Goal: Task Accomplishment & Management: Use online tool/utility

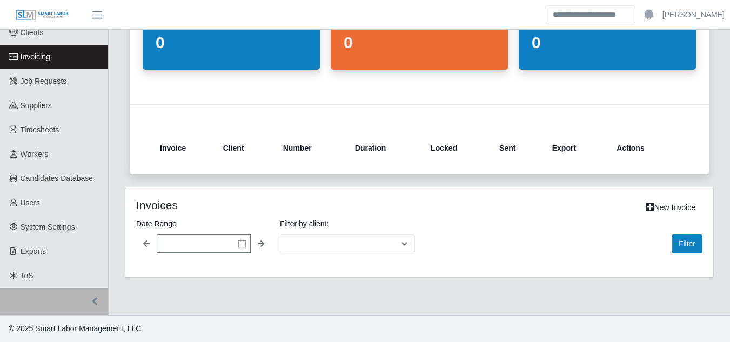
select select "**********"
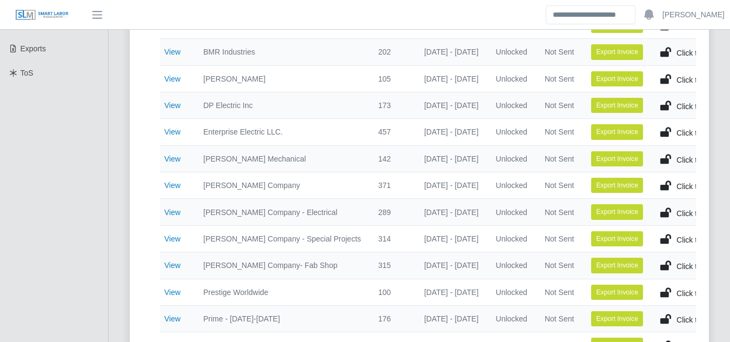
scroll to position [324, 0]
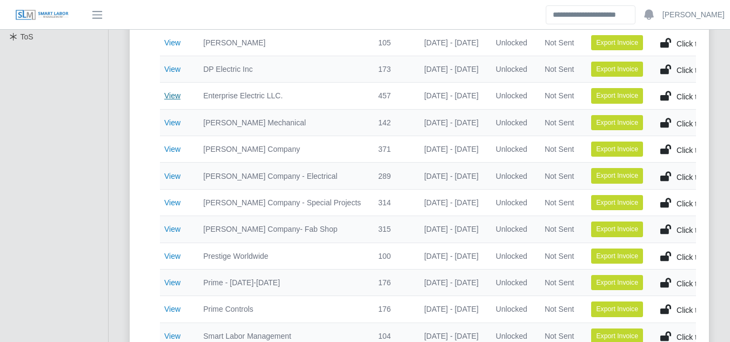
click at [177, 98] on link "View" at bounding box center [172, 95] width 16 height 9
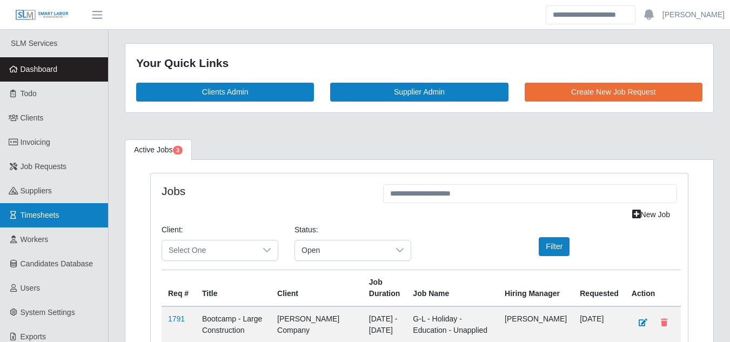
click at [39, 215] on span "Timesheets" at bounding box center [40, 215] width 39 height 9
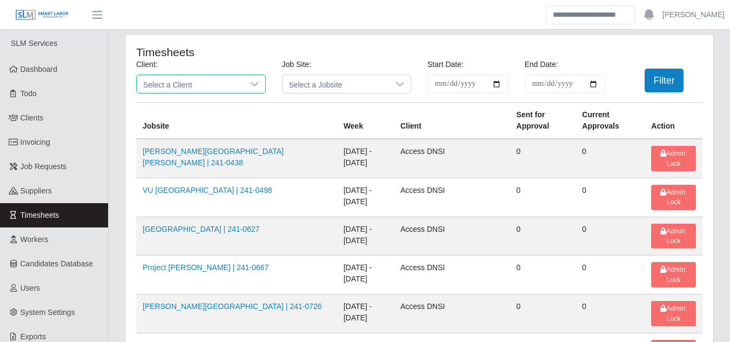
click at [192, 85] on span "Select a Client" at bounding box center [190, 84] width 107 height 18
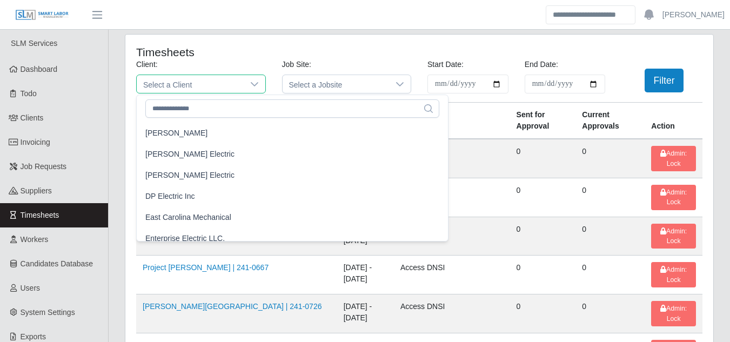
scroll to position [433, 0]
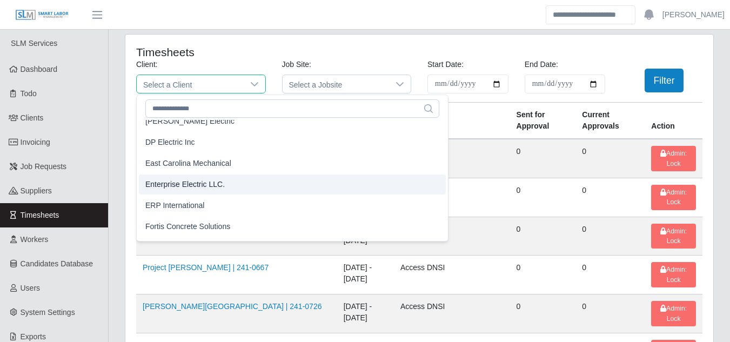
click at [182, 185] on span "Enterprise Electric LLC." at bounding box center [184, 184] width 79 height 11
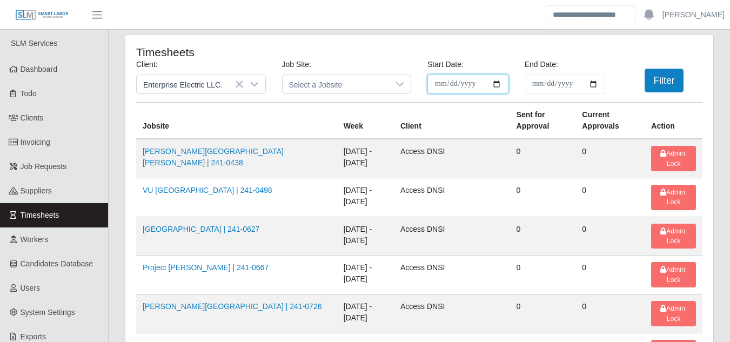
click at [496, 82] on input "**********" at bounding box center [468, 84] width 81 height 19
type input "**********"
click at [594, 84] on input "End Date:" at bounding box center [565, 84] width 81 height 19
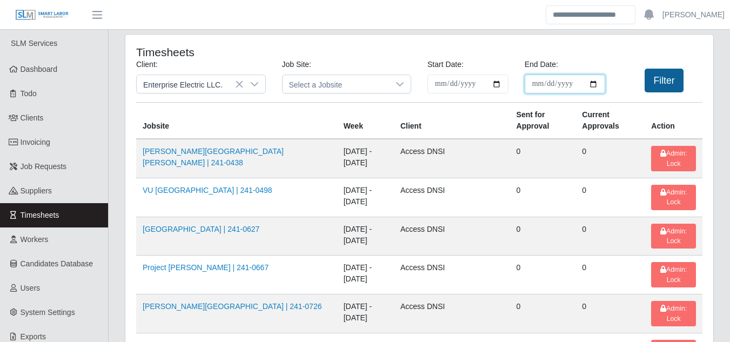
type input "**********"
click at [662, 78] on button "Filter" at bounding box center [664, 81] width 39 height 24
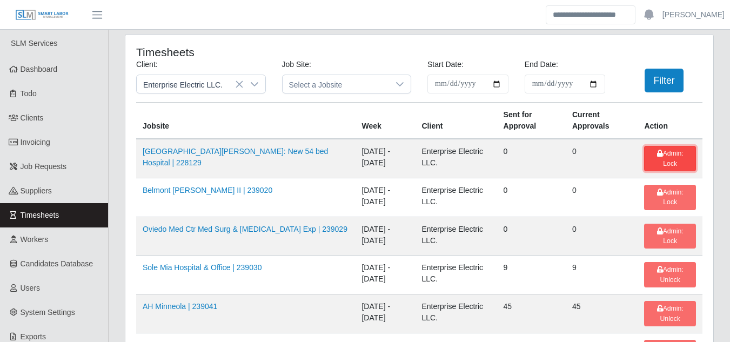
click at [666, 150] on span "Admin: Lock" at bounding box center [670, 158] width 26 height 17
click at [662, 185] on button "Admin: Lock" at bounding box center [670, 197] width 52 height 25
click at [657, 232] on span "Admin: Lock" at bounding box center [670, 236] width 26 height 17
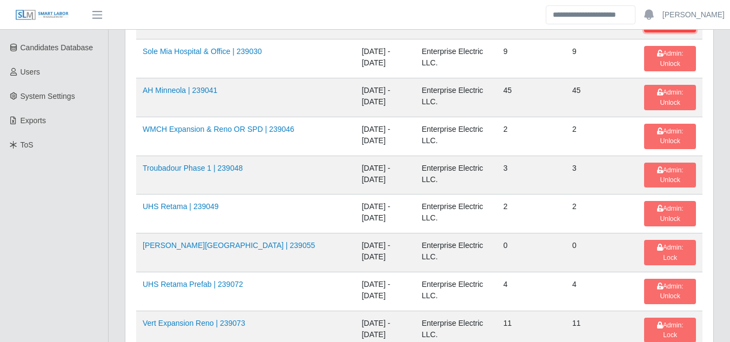
scroll to position [270, 0]
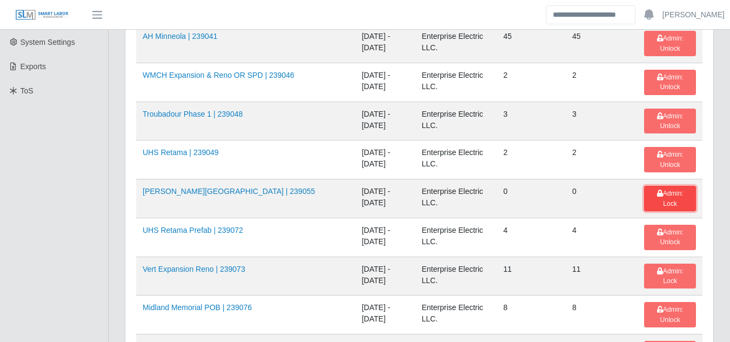
click at [660, 193] on span "Admin: Lock" at bounding box center [670, 198] width 26 height 17
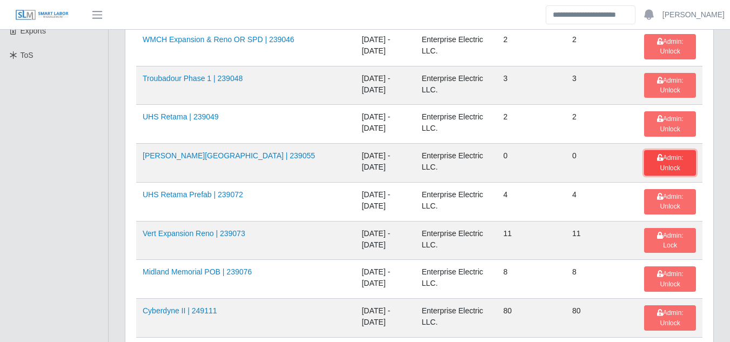
scroll to position [324, 0]
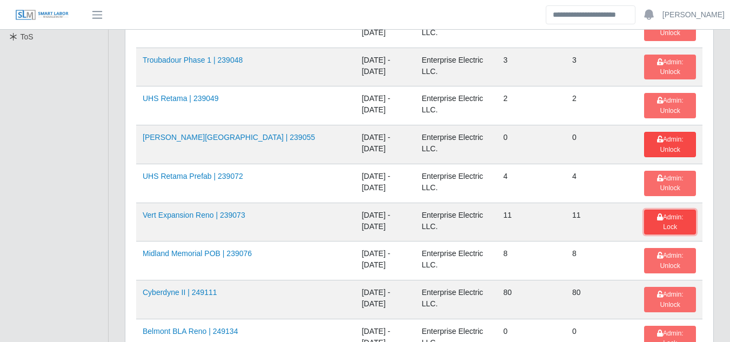
click at [662, 216] on span "Admin: Lock" at bounding box center [670, 222] width 26 height 17
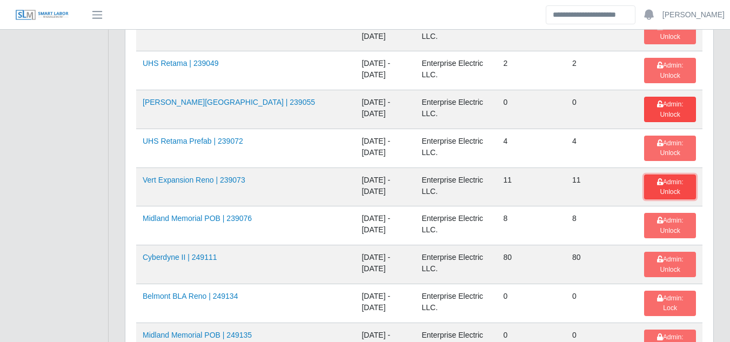
scroll to position [433, 0]
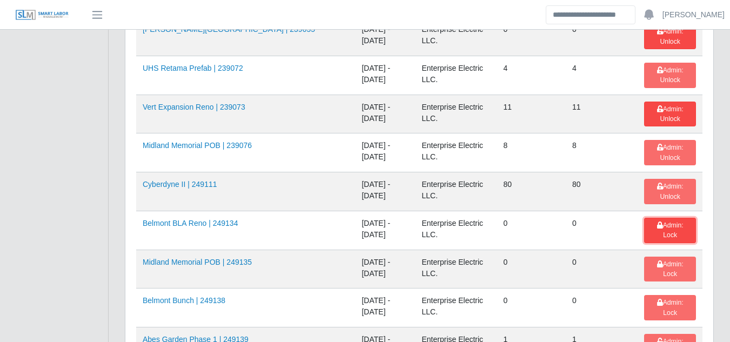
click at [671, 222] on span "Admin: Lock" at bounding box center [670, 230] width 26 height 17
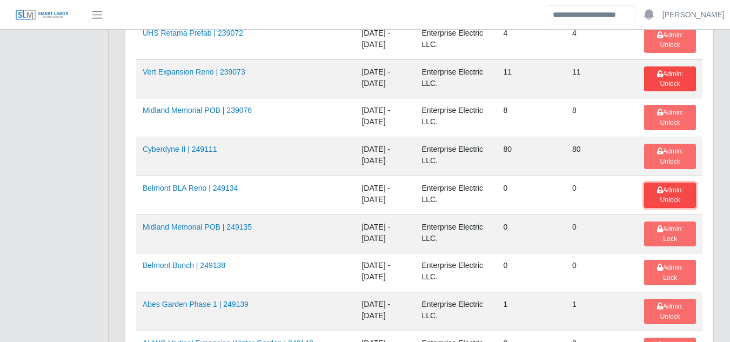
scroll to position [487, 0]
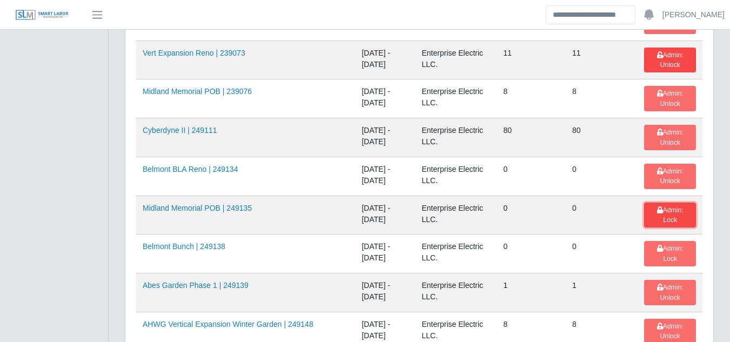
click at [668, 209] on span "Admin: Lock" at bounding box center [670, 215] width 26 height 17
click at [676, 243] on button "Admin: Lock" at bounding box center [670, 253] width 52 height 25
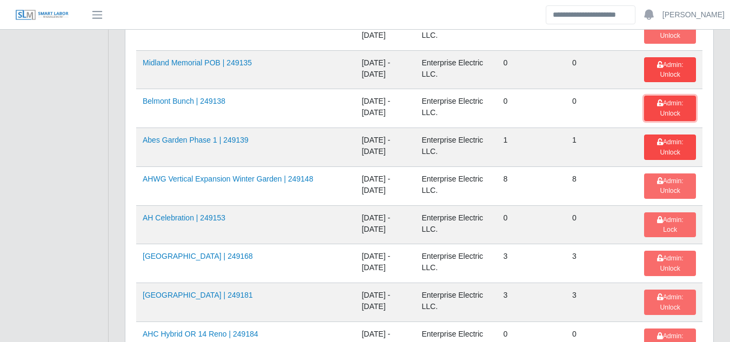
scroll to position [649, 0]
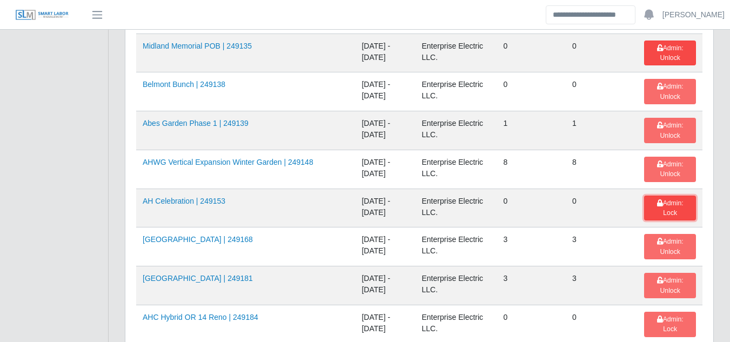
click at [666, 207] on span "Admin: Lock" at bounding box center [670, 207] width 26 height 17
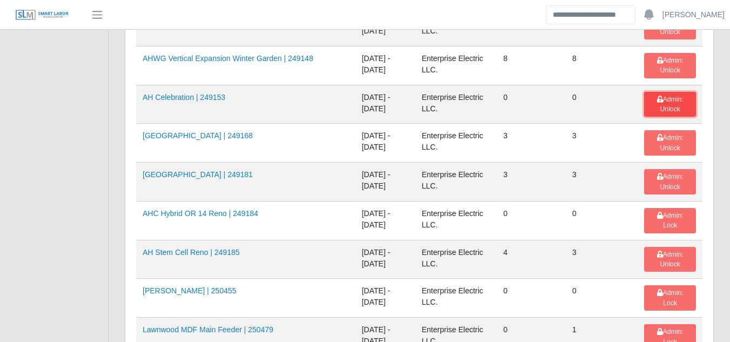
scroll to position [757, 0]
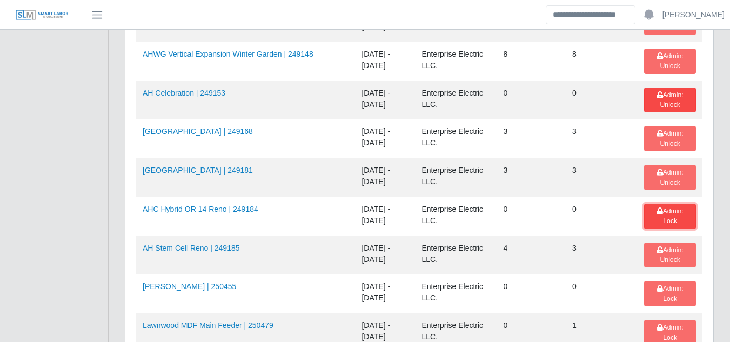
click at [666, 209] on span "Admin: Lock" at bounding box center [670, 216] width 26 height 17
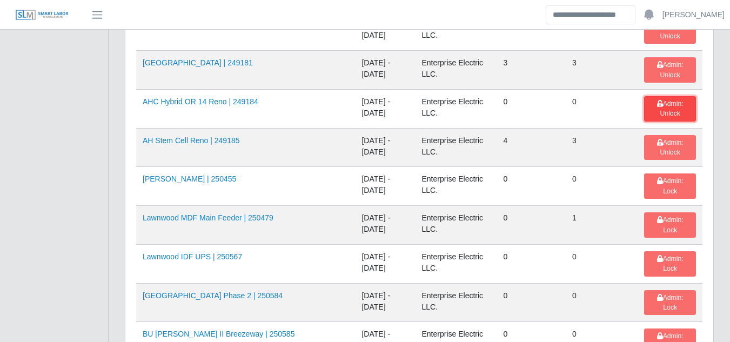
scroll to position [865, 0]
click at [666, 184] on span "Admin: Lock" at bounding box center [670, 185] width 26 height 17
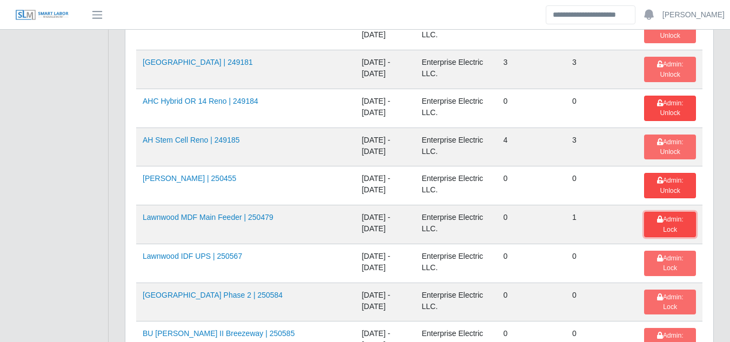
click at [664, 223] on span "Admin: Lock" at bounding box center [670, 224] width 26 height 17
click at [664, 256] on span "Admin: Lock" at bounding box center [670, 263] width 26 height 17
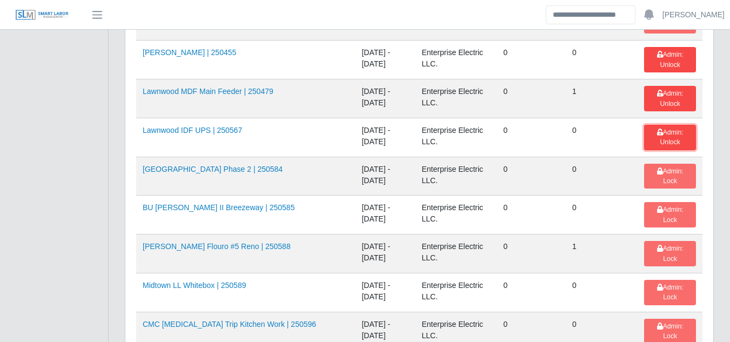
scroll to position [1027, 0]
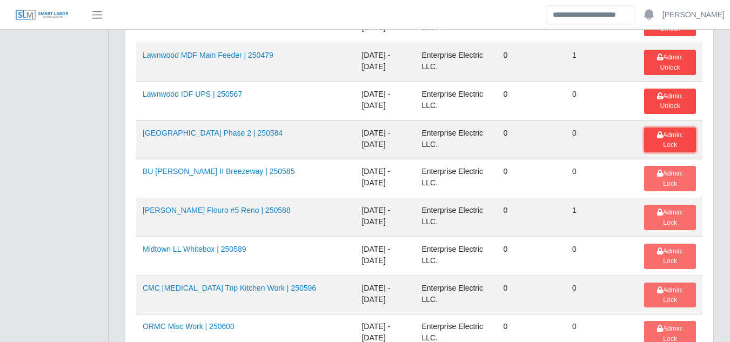
click at [666, 134] on span "Admin: Lock" at bounding box center [670, 139] width 26 height 17
click at [668, 176] on span "Admin: Lock" at bounding box center [670, 178] width 26 height 17
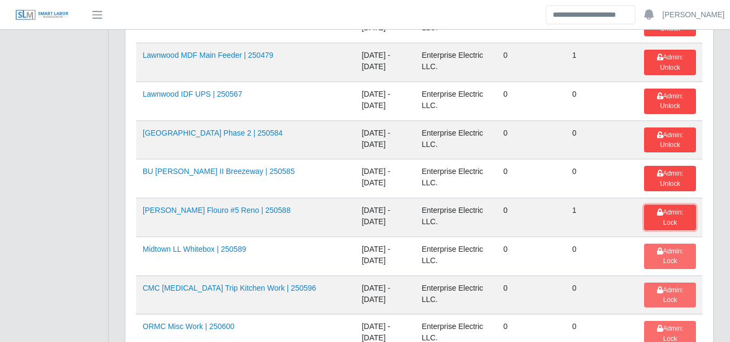
click at [666, 211] on span "Admin: Lock" at bounding box center [670, 217] width 26 height 17
click at [666, 252] on span "Admin: Lock" at bounding box center [670, 256] width 26 height 17
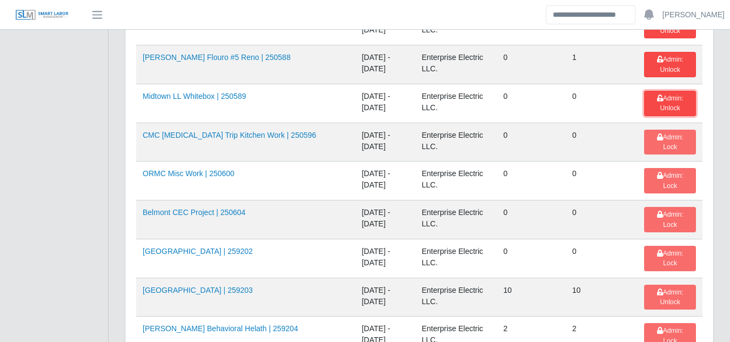
scroll to position [1189, 0]
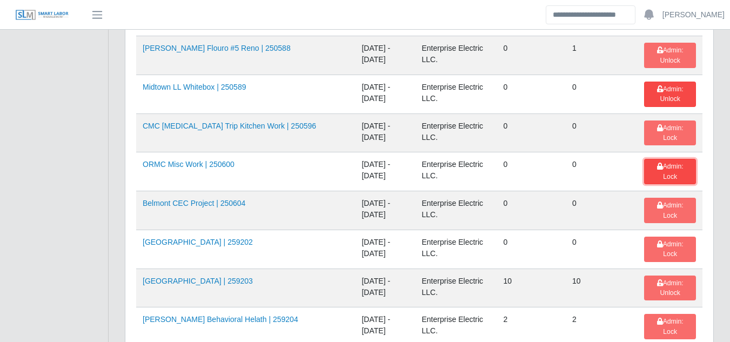
click at [671, 168] on span "Admin: Lock" at bounding box center [670, 171] width 26 height 17
click at [661, 208] on button "Admin: Lock" at bounding box center [670, 210] width 52 height 25
click at [661, 243] on span "Admin: Lock" at bounding box center [670, 249] width 26 height 17
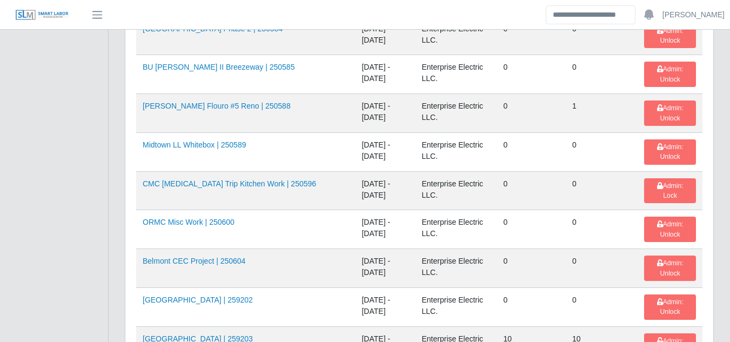
scroll to position [1135, 0]
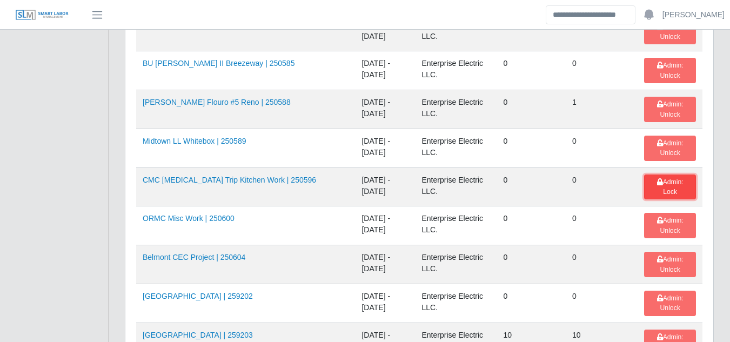
click at [670, 184] on span "Admin: Lock" at bounding box center [670, 186] width 26 height 17
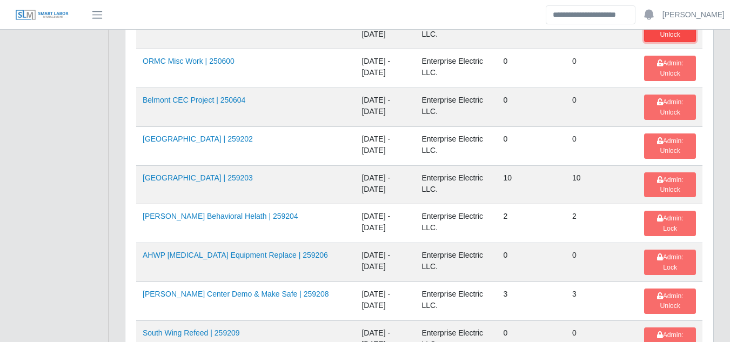
scroll to position [1298, 0]
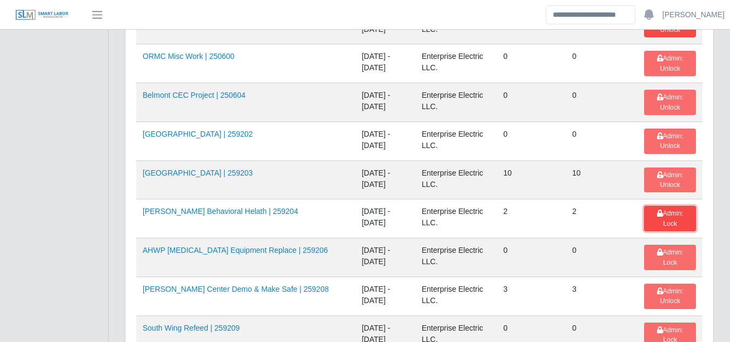
click at [669, 210] on span "Admin: Lock" at bounding box center [670, 218] width 26 height 17
click at [670, 255] on span "Admin: Lock" at bounding box center [670, 257] width 26 height 17
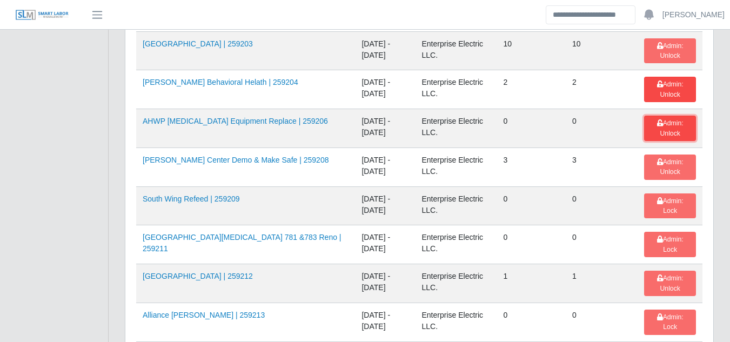
scroll to position [1460, 0]
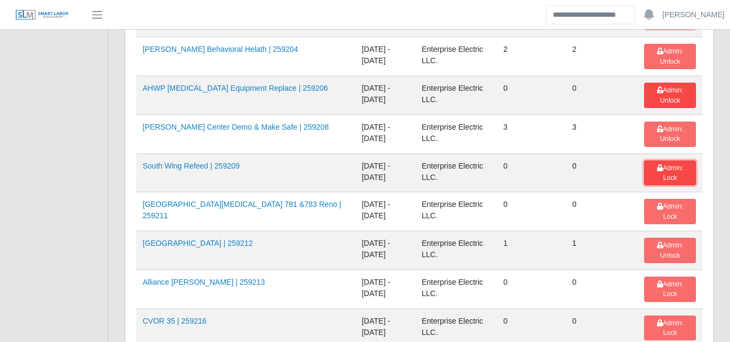
click at [667, 172] on button "Admin: Lock" at bounding box center [670, 173] width 52 height 25
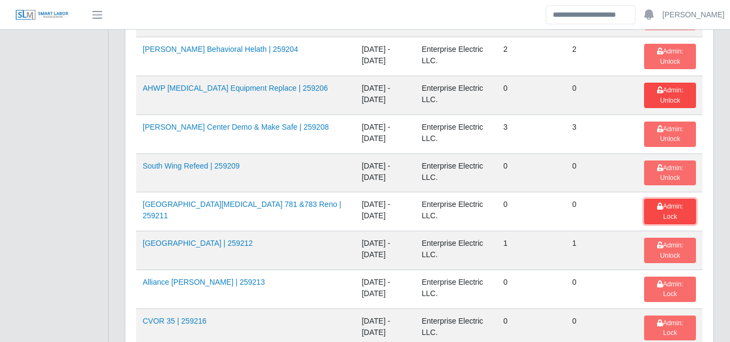
click at [663, 207] on span "Admin: Lock" at bounding box center [670, 211] width 26 height 17
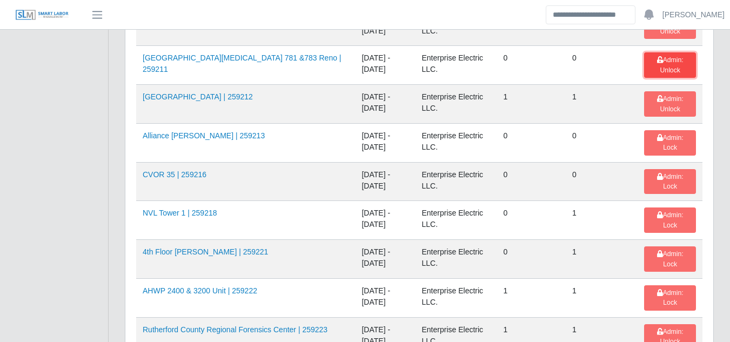
scroll to position [1622, 0]
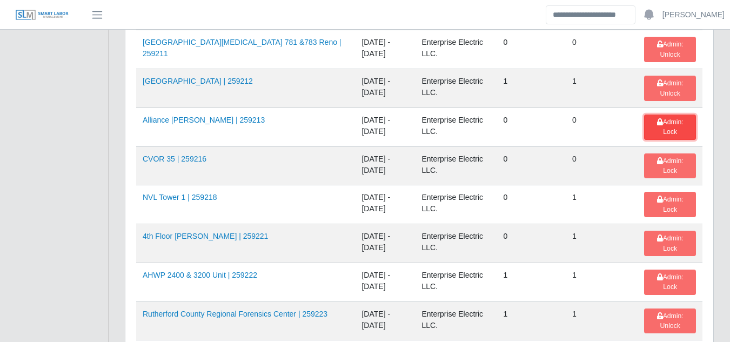
click at [663, 122] on span "Admin: Lock" at bounding box center [670, 126] width 26 height 17
click at [667, 167] on button "Admin: Lock" at bounding box center [670, 166] width 52 height 25
click at [669, 199] on span "Admin: Lock" at bounding box center [670, 204] width 26 height 17
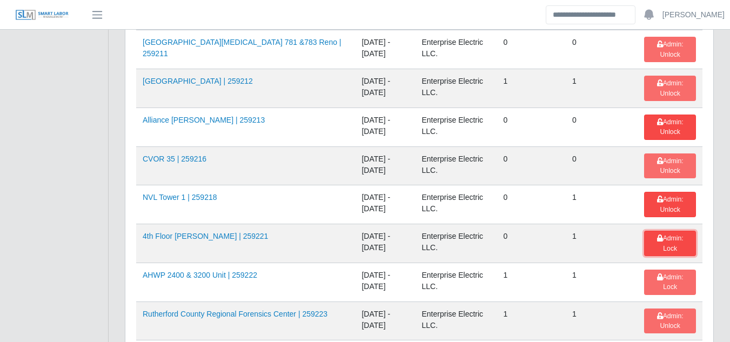
click at [671, 237] on span "Admin: Lock" at bounding box center [670, 243] width 26 height 17
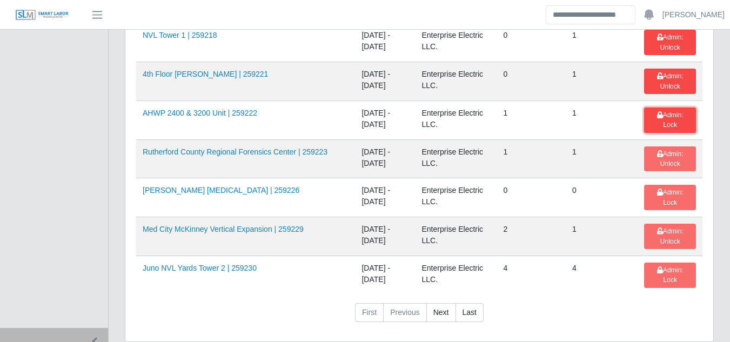
click at [654, 120] on button "Admin: Lock" at bounding box center [670, 120] width 52 height 25
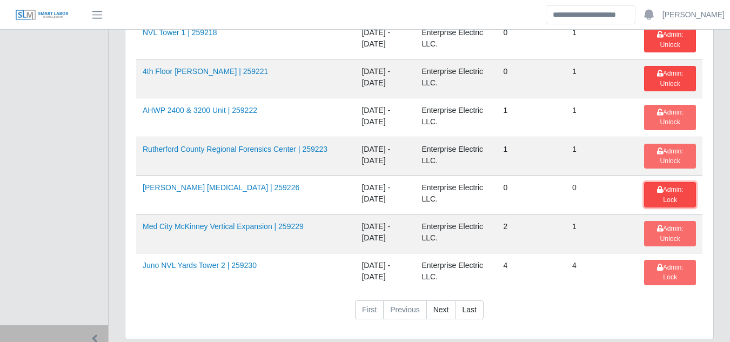
click at [666, 189] on span "Admin: Lock" at bounding box center [670, 194] width 26 height 17
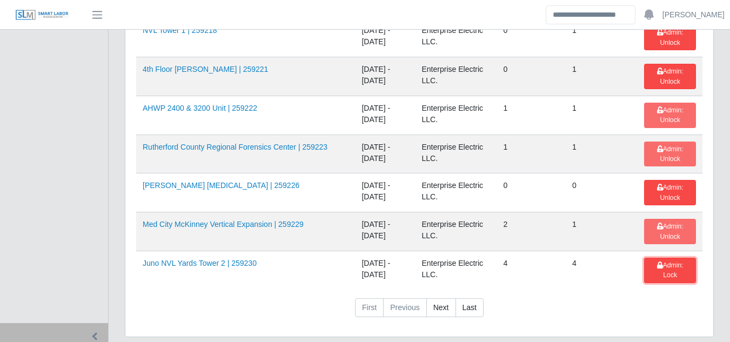
drag, startPoint x: 655, startPoint y: 264, endPoint x: 634, endPoint y: 269, distance: 22.2
click at [657, 264] on span "Admin: Lock" at bounding box center [670, 270] width 26 height 17
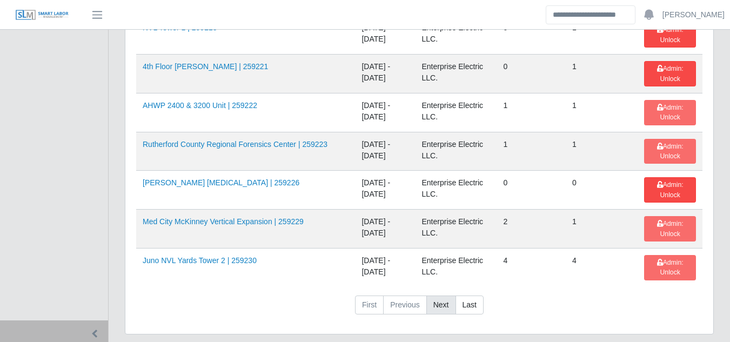
click at [448, 304] on link "Next" at bounding box center [442, 305] width 30 height 19
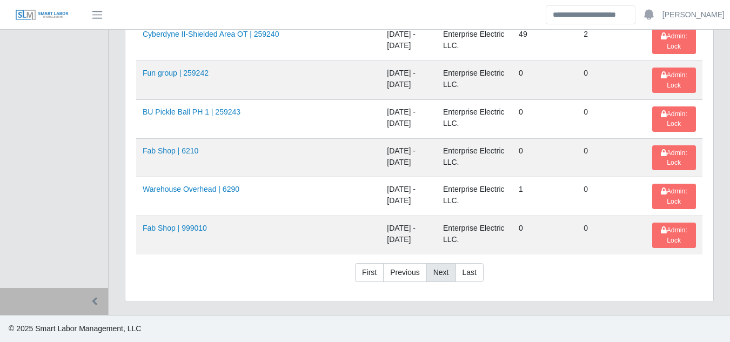
scroll to position [356, 0]
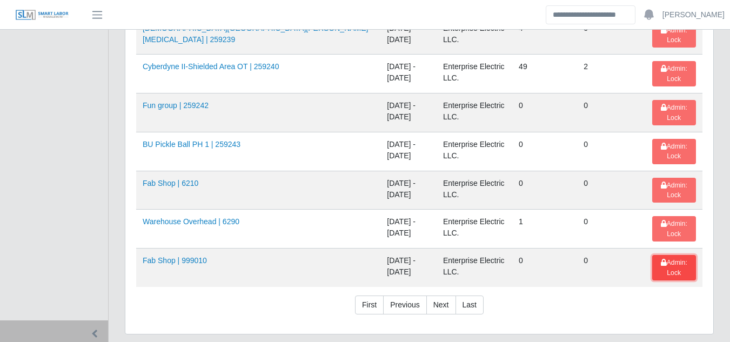
click at [661, 265] on icon at bounding box center [664, 263] width 6 height 6
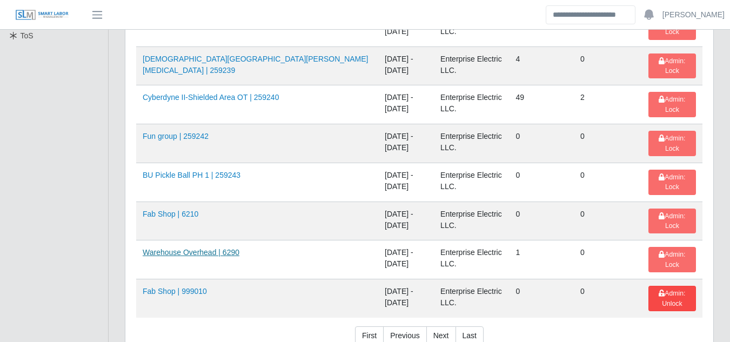
click at [211, 248] on link "Warehouse Overhead | 6290" at bounding box center [191, 252] width 97 height 9
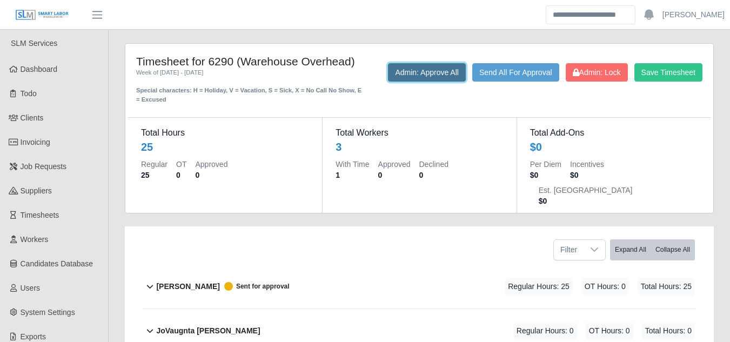
click at [433, 78] on button "Admin: Approve All" at bounding box center [427, 72] width 78 height 18
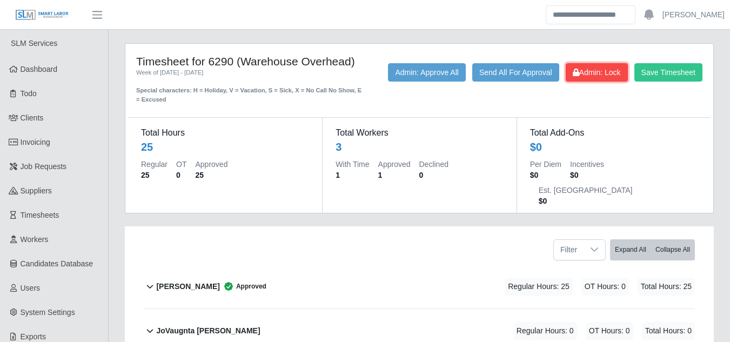
click at [588, 72] on span "Admin: Lock" at bounding box center [597, 72] width 48 height 9
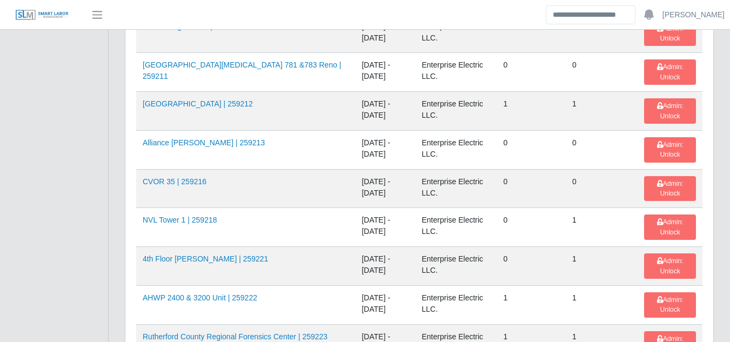
scroll to position [1824, 0]
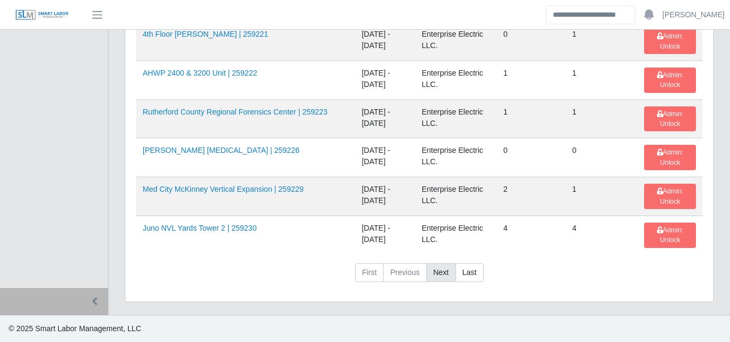
click at [442, 275] on link "Next" at bounding box center [442, 272] width 30 height 19
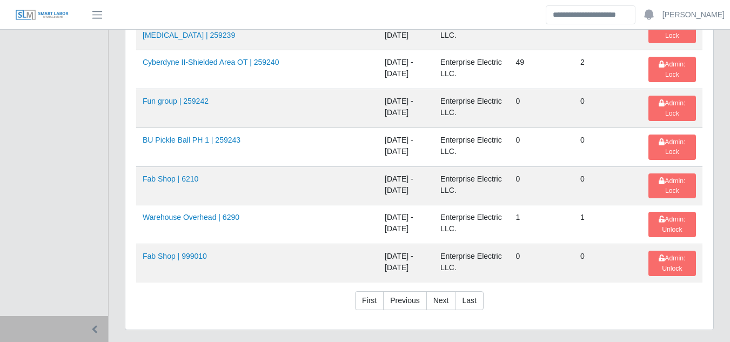
scroll to position [307, 0]
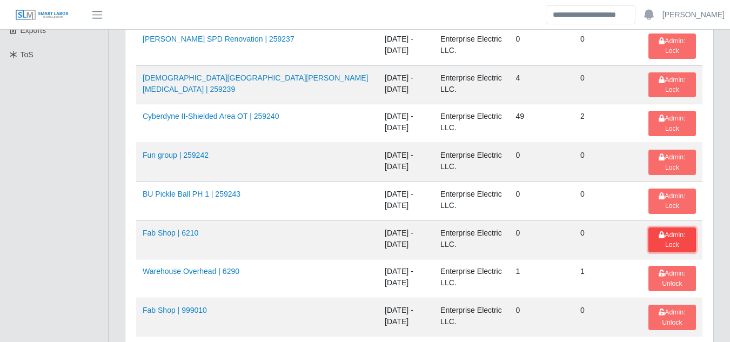
click at [649, 228] on button "Admin: Lock" at bounding box center [673, 240] width 48 height 25
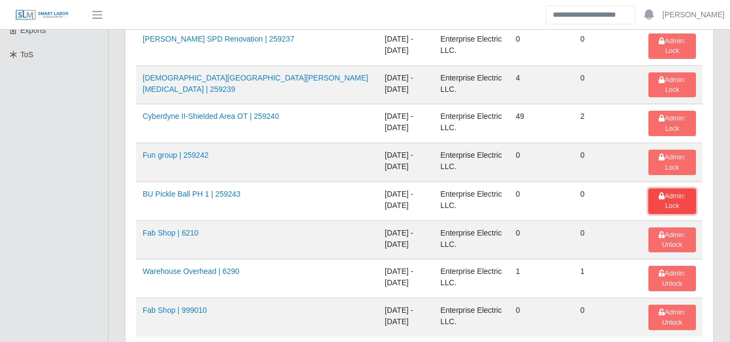
click at [659, 193] on icon at bounding box center [662, 196] width 6 height 6
click at [660, 154] on span "Admin: Lock" at bounding box center [672, 162] width 26 height 17
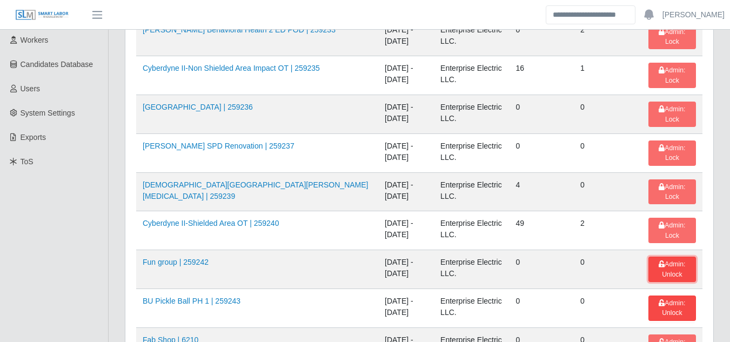
scroll to position [198, 0]
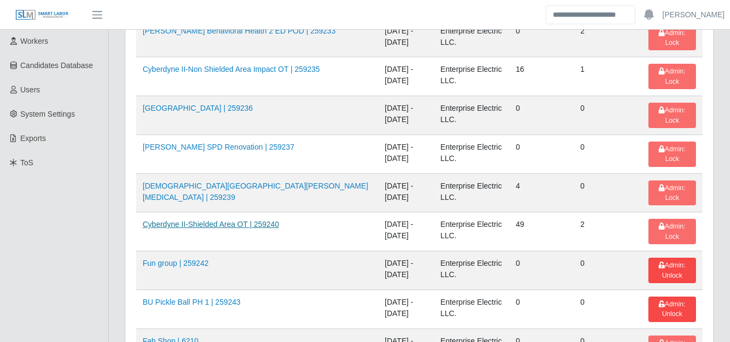
click at [204, 220] on link "Cyberdyne II-Shielded Area OT | 259240" at bounding box center [211, 224] width 136 height 9
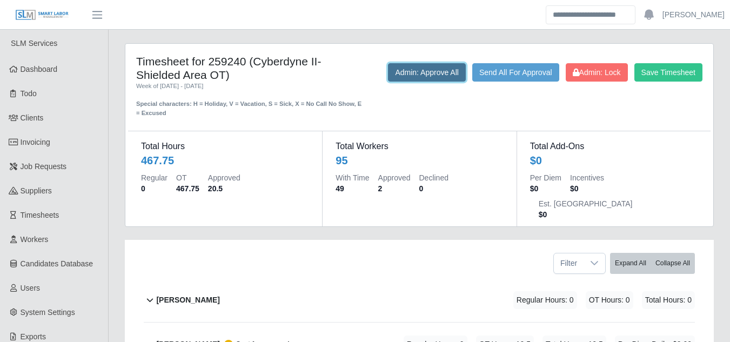
click at [436, 72] on button "Admin: Approve All" at bounding box center [427, 72] width 78 height 18
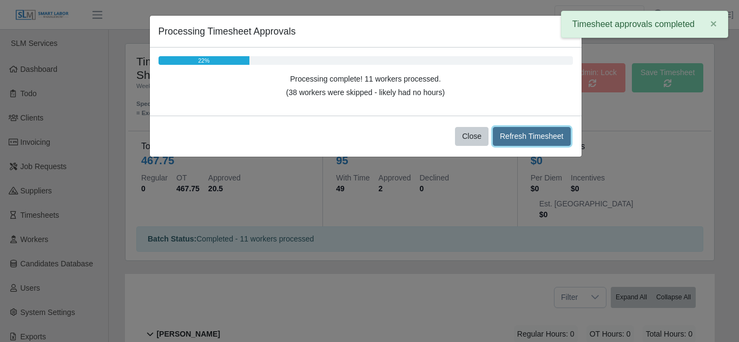
click at [507, 142] on button "Refresh Timesheet" at bounding box center [532, 136] width 78 height 19
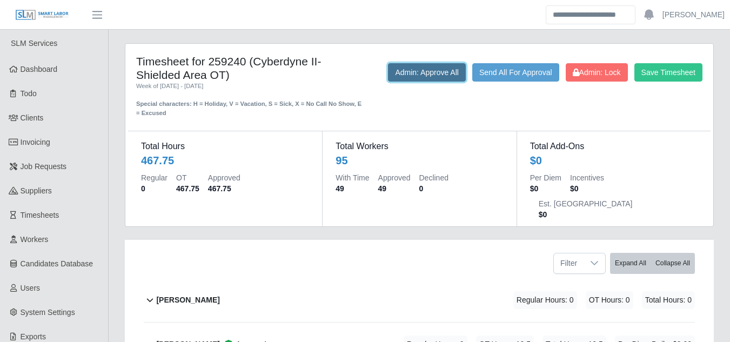
click at [413, 72] on button "Admin: Approve All" at bounding box center [427, 72] width 78 height 18
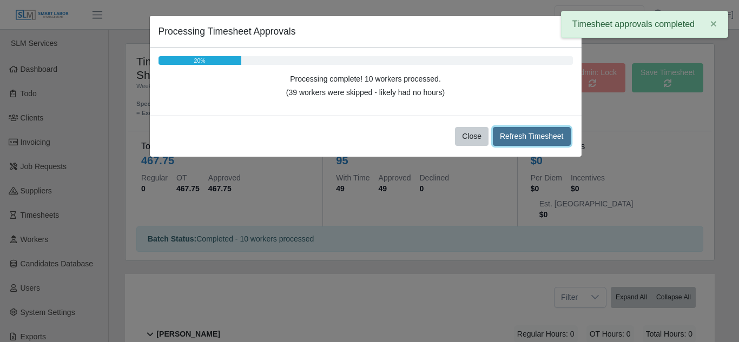
click at [525, 135] on button "Refresh Timesheet" at bounding box center [532, 136] width 78 height 19
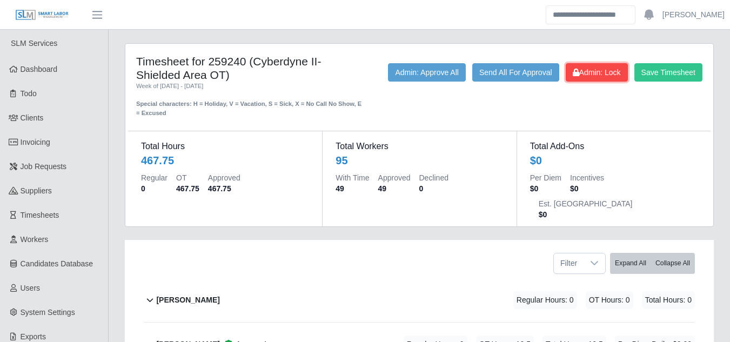
click at [605, 76] on span "Admin: Lock" at bounding box center [597, 72] width 48 height 9
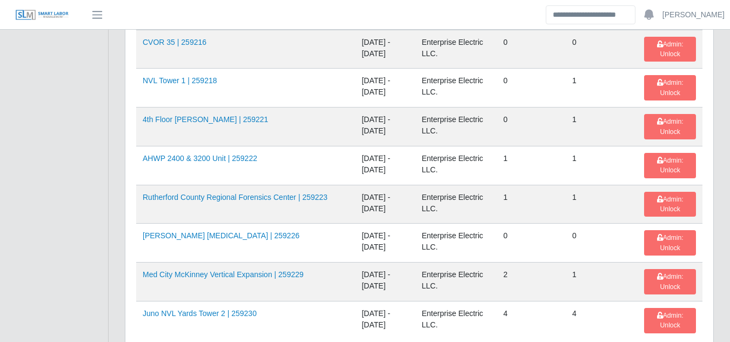
scroll to position [1824, 0]
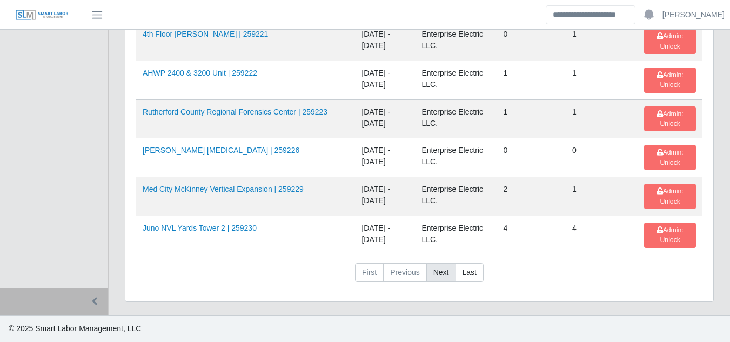
click at [437, 275] on link "Next" at bounding box center [442, 272] width 30 height 19
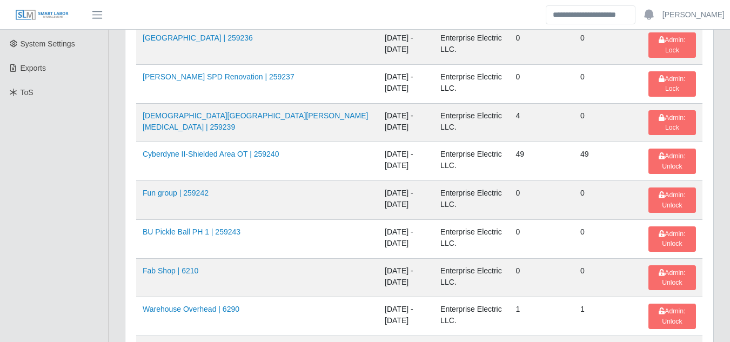
scroll to position [263, 0]
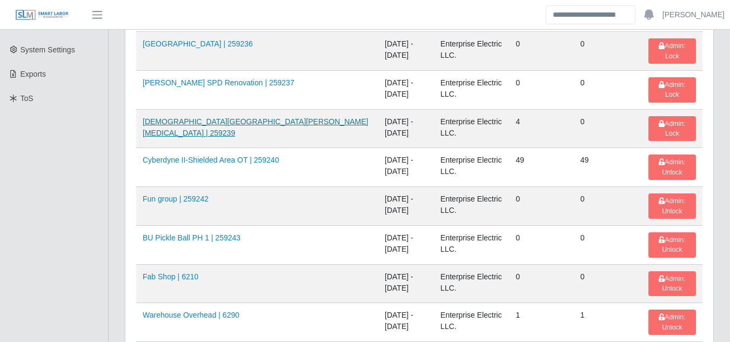
click at [211, 117] on link "Methodist Westover Hills ICU | 259239" at bounding box center [255, 127] width 225 height 20
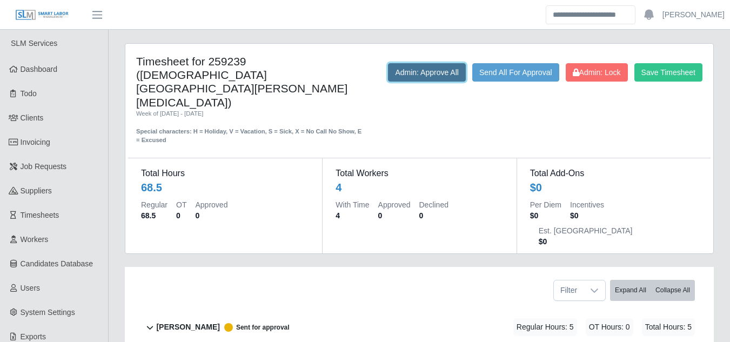
click at [404, 75] on button "Admin: Approve All" at bounding box center [427, 72] width 78 height 18
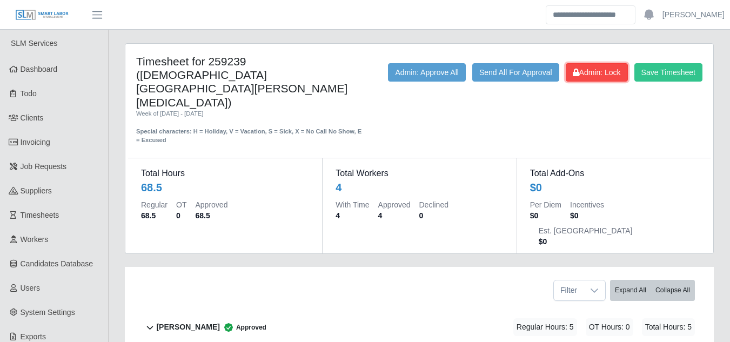
click at [580, 69] on span "Admin: Lock" at bounding box center [597, 72] width 48 height 9
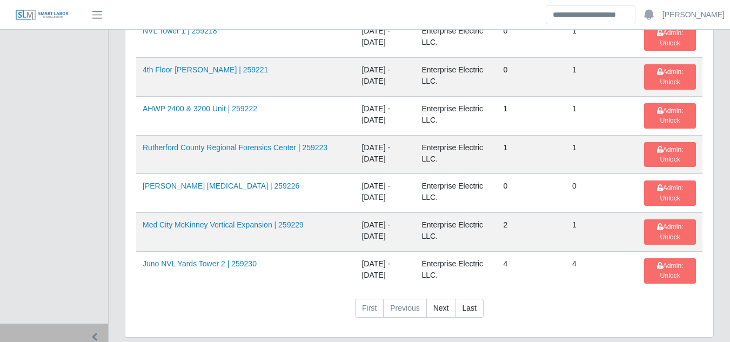
scroll to position [1824, 0]
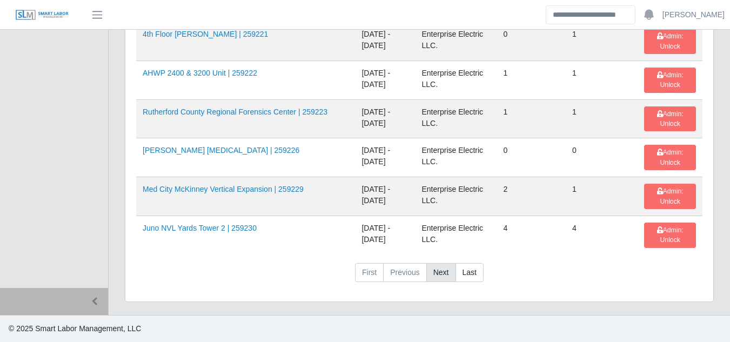
click at [437, 275] on link "Next" at bounding box center [442, 272] width 30 height 19
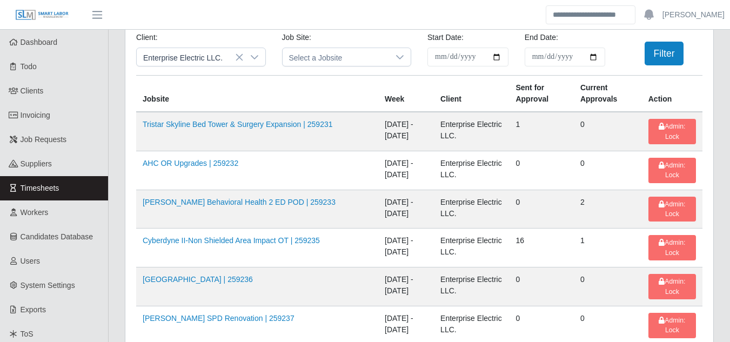
scroll to position [0, 0]
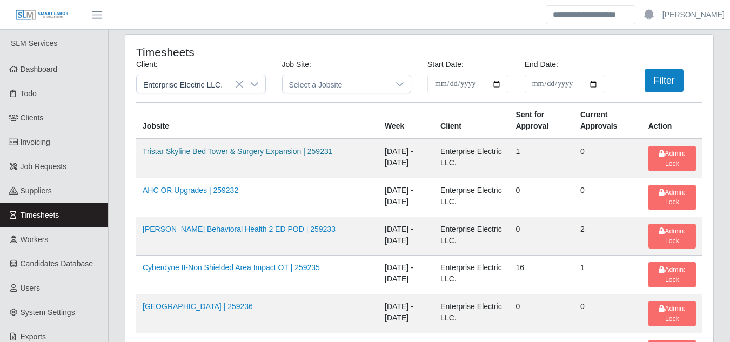
click at [268, 149] on link "Tristar Skyline Bed Tower & Surgery Expansion | 259231" at bounding box center [238, 151] width 190 height 9
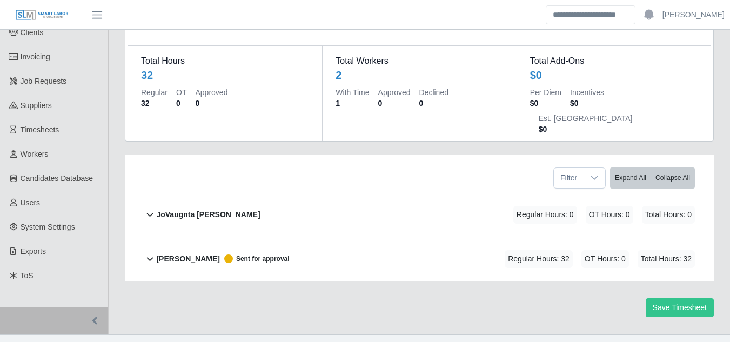
click at [207, 254] on b "[PERSON_NAME]" at bounding box center [187, 259] width 63 height 11
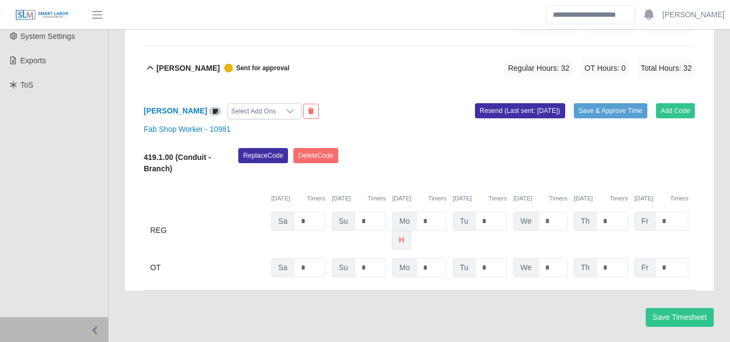
scroll to position [280, 0]
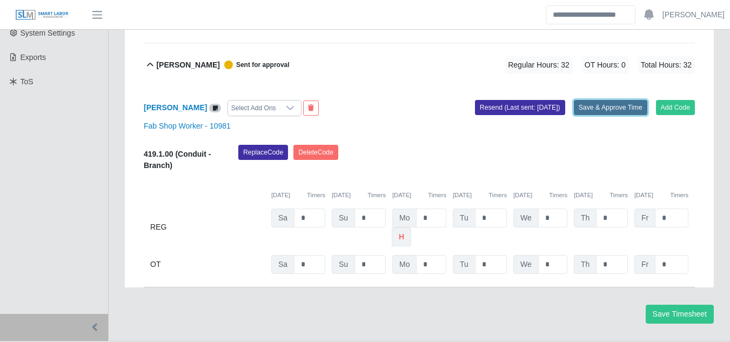
click at [593, 100] on button "Save & Approve Time" at bounding box center [611, 107] width 74 height 15
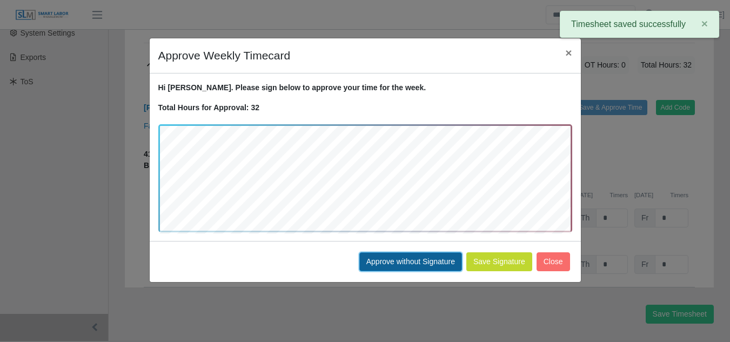
click at [406, 263] on button "Approve without Signature" at bounding box center [411, 261] width 103 height 19
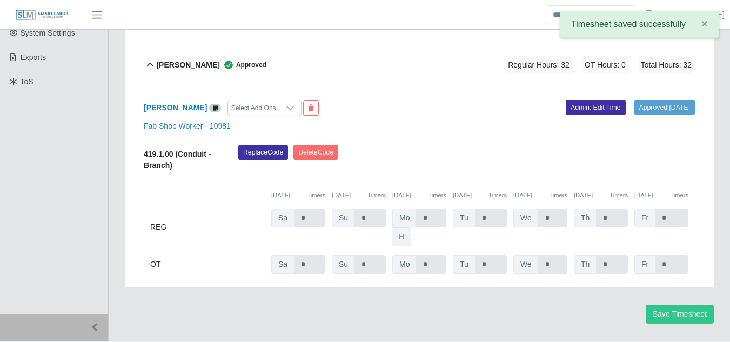
scroll to position [0, 0]
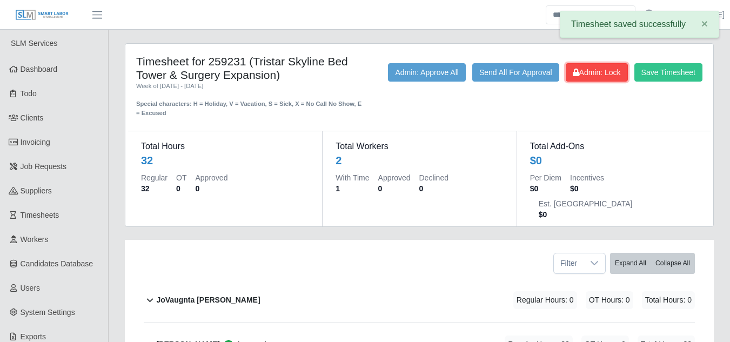
click at [586, 76] on span "Admin: Lock" at bounding box center [597, 72] width 48 height 9
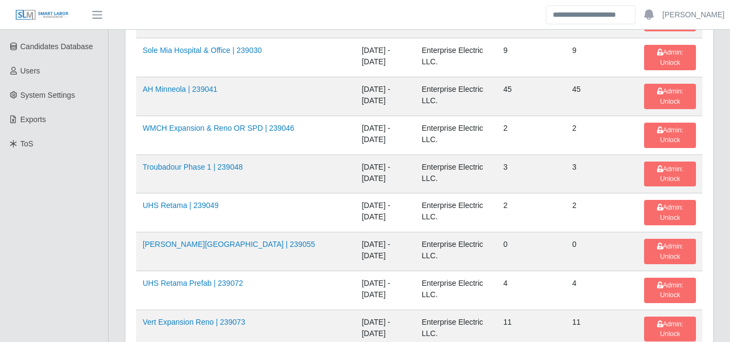
scroll to position [1824, 0]
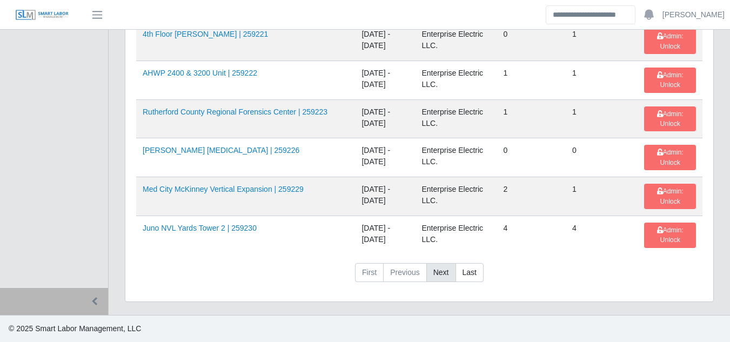
click at [440, 275] on link "Next" at bounding box center [442, 272] width 30 height 19
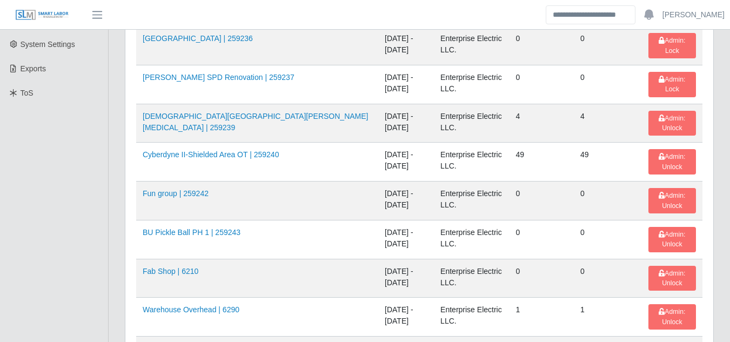
scroll to position [160, 0]
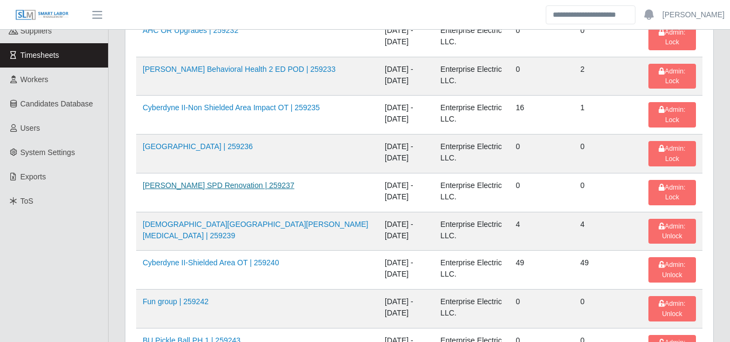
click at [243, 181] on link "[PERSON_NAME] SPD Renovation | 259237" at bounding box center [219, 185] width 152 height 9
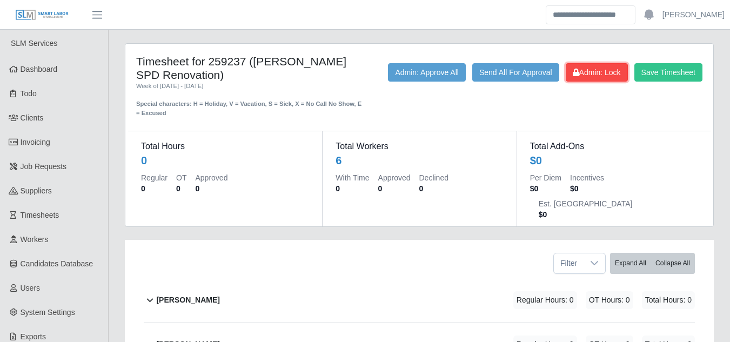
click at [575, 74] on icon at bounding box center [576, 73] width 6 height 8
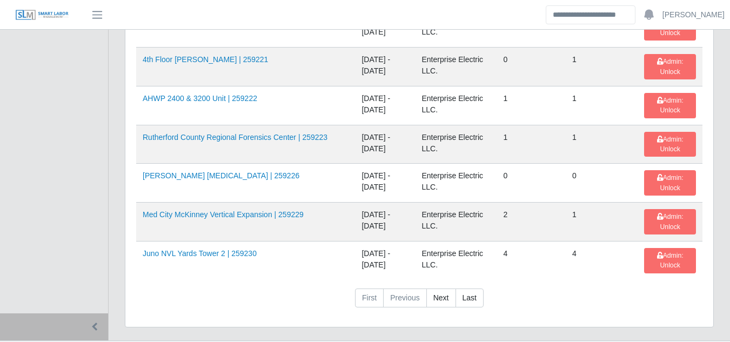
scroll to position [1824, 0]
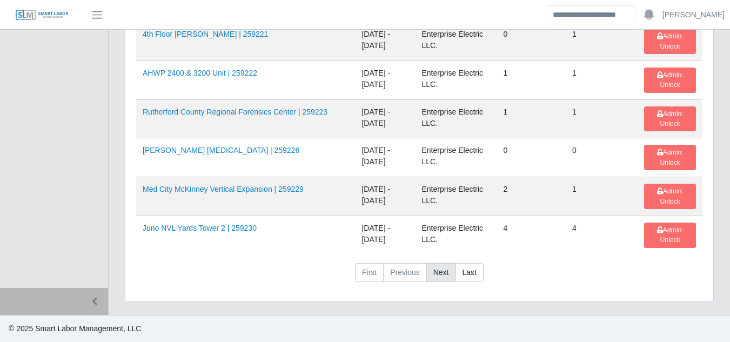
click at [442, 269] on link "Next" at bounding box center [442, 272] width 30 height 19
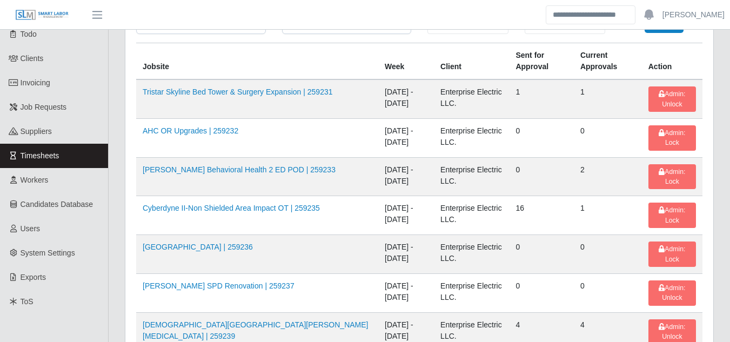
scroll to position [54, 0]
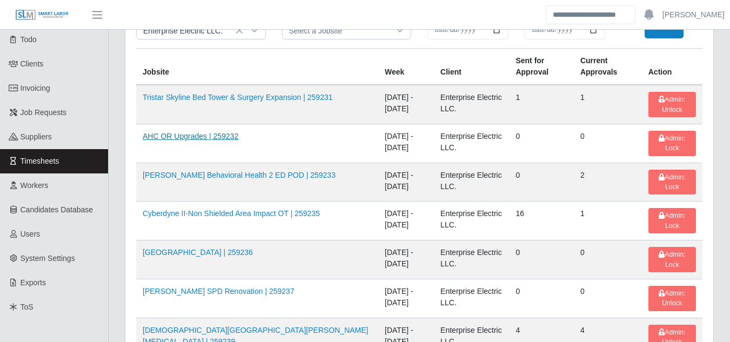
click at [209, 136] on link "AHC OR Upgrades | 259232" at bounding box center [191, 136] width 96 height 9
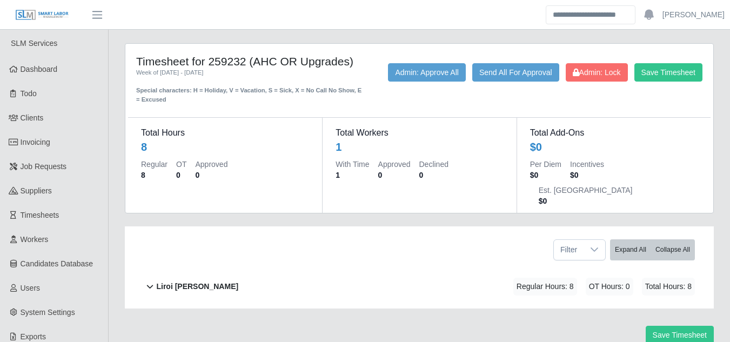
click at [195, 281] on b "Liroi Anguiano" at bounding box center [197, 286] width 82 height 11
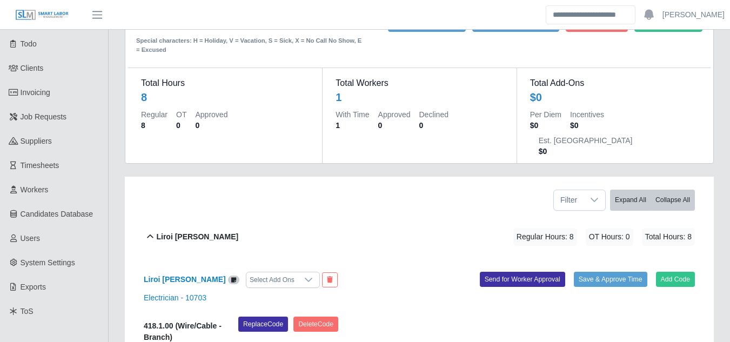
scroll to position [162, 0]
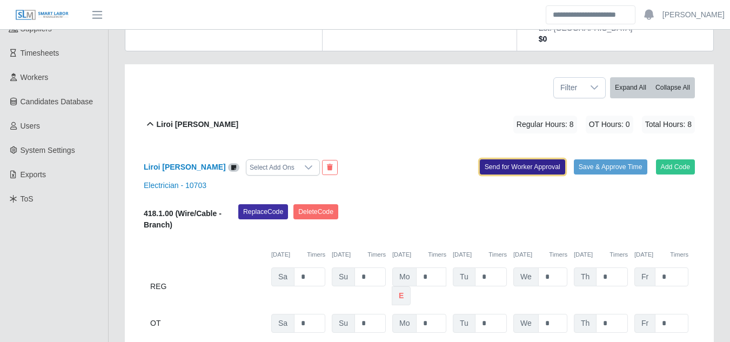
click at [518, 159] on button "Send for Worker Approval" at bounding box center [522, 166] width 85 height 15
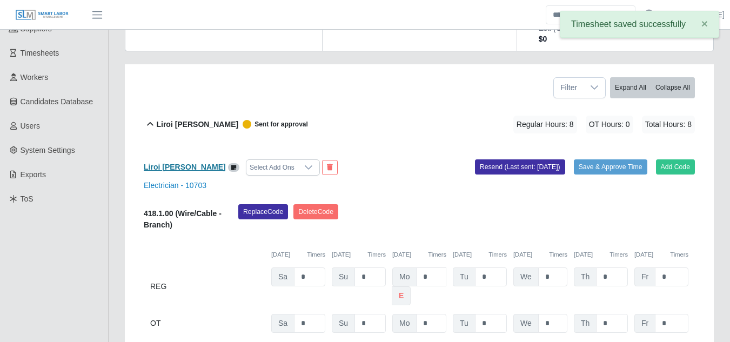
click at [184, 163] on b "Liroi Anguiano" at bounding box center [185, 167] width 82 height 9
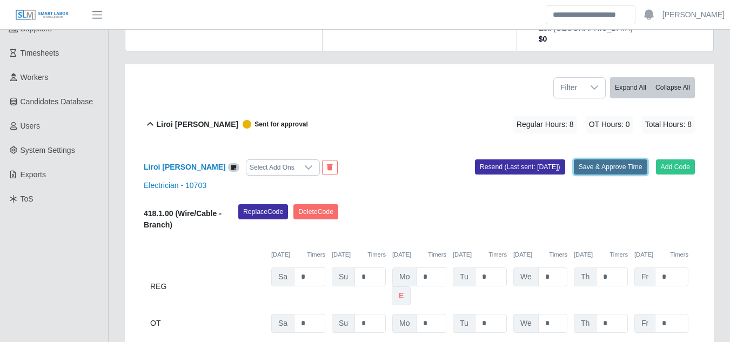
click at [584, 159] on button "Save & Approve Time" at bounding box center [611, 166] width 74 height 15
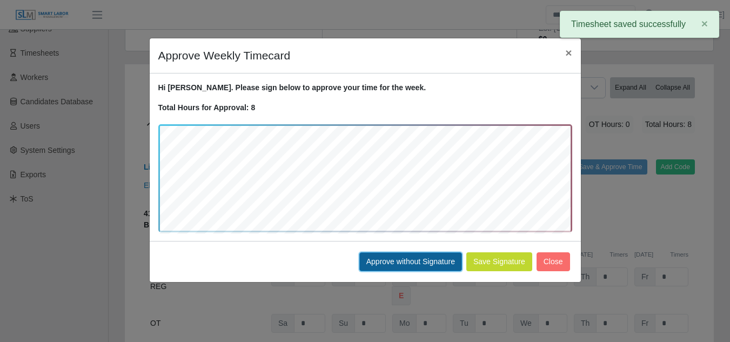
click at [402, 256] on button "Approve without Signature" at bounding box center [411, 261] width 103 height 19
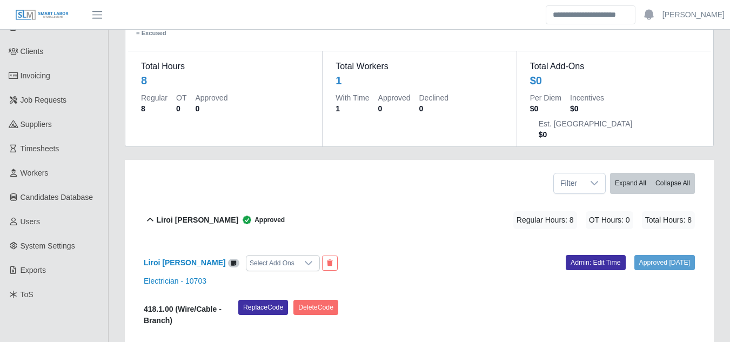
scroll to position [0, 0]
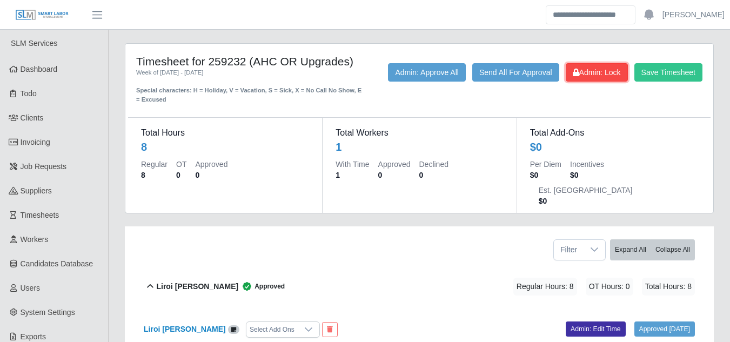
click at [579, 76] on span "Admin: Lock" at bounding box center [597, 72] width 48 height 9
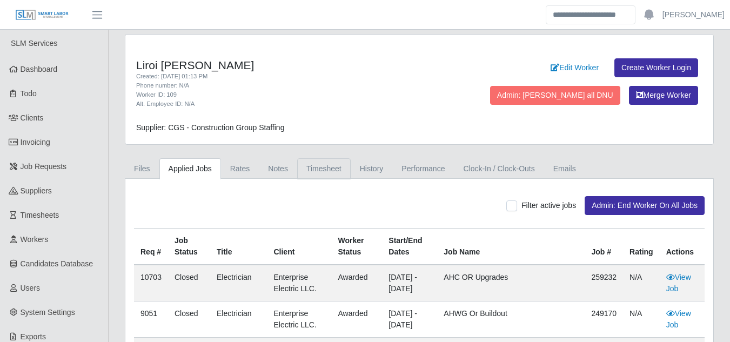
click at [312, 167] on link "Timesheet" at bounding box center [324, 168] width 54 height 21
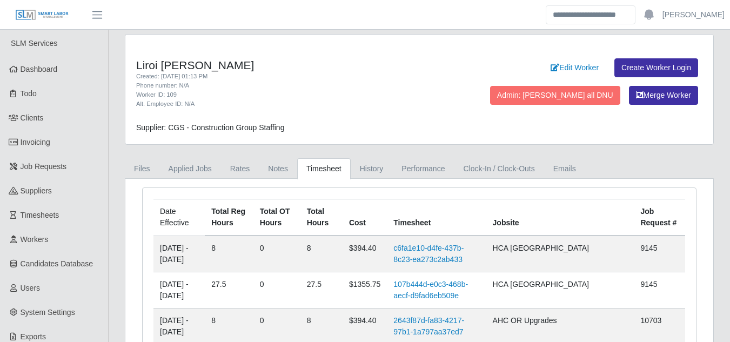
scroll to position [54, 0]
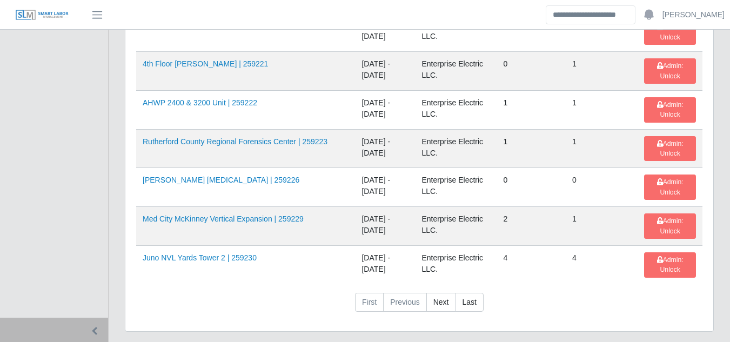
scroll to position [1824, 0]
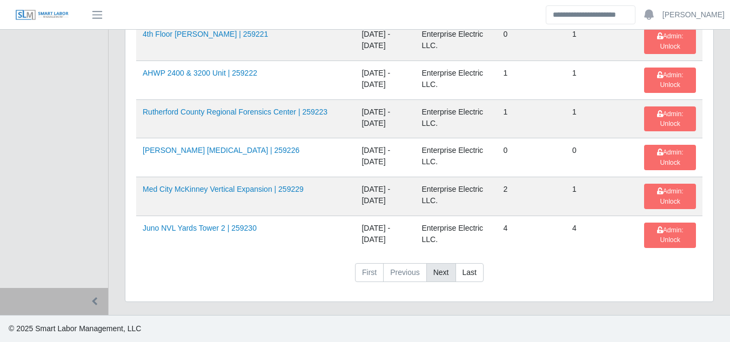
click at [433, 278] on link "Next" at bounding box center [442, 272] width 30 height 19
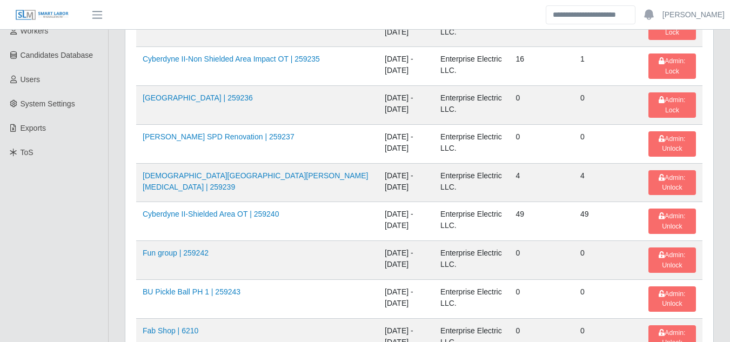
scroll to position [0, 0]
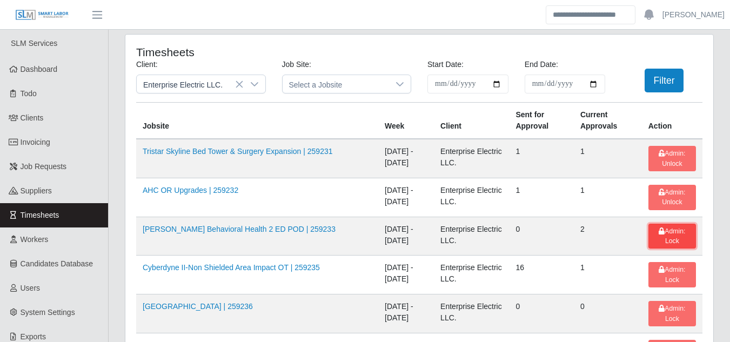
drag, startPoint x: 667, startPoint y: 234, endPoint x: 658, endPoint y: 236, distance: 8.3
click at [667, 234] on span "Admin: Lock" at bounding box center [672, 236] width 26 height 17
click at [238, 269] on link "Cyberdyne II-Non Shielded Area Impact OT | 259235" at bounding box center [231, 267] width 177 height 9
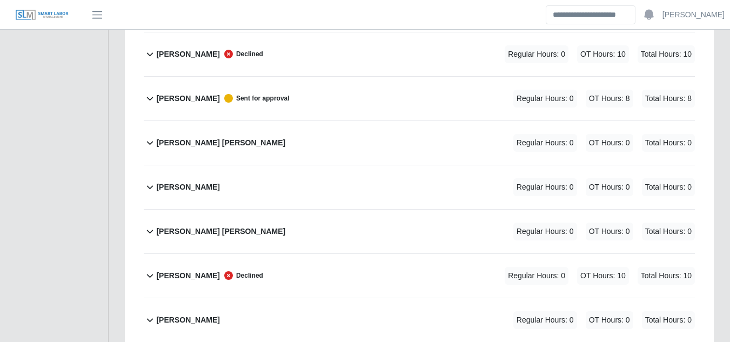
scroll to position [1946, 0]
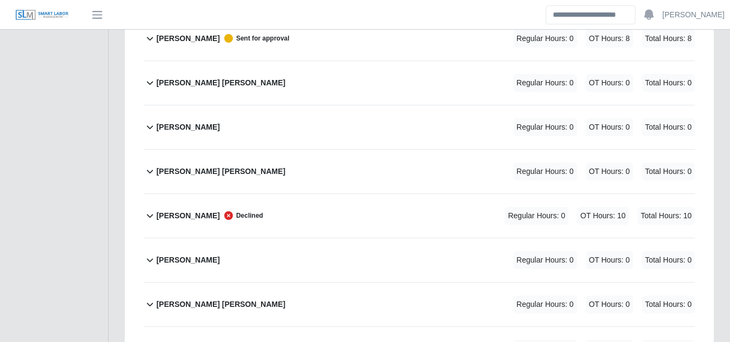
click at [202, 210] on b "[PERSON_NAME]" at bounding box center [187, 215] width 63 height 11
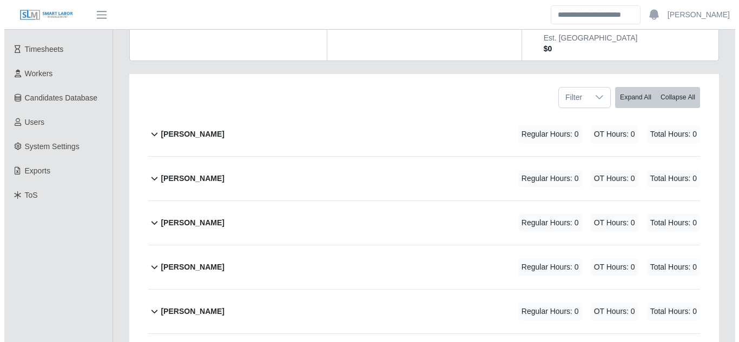
scroll to position [0, 0]
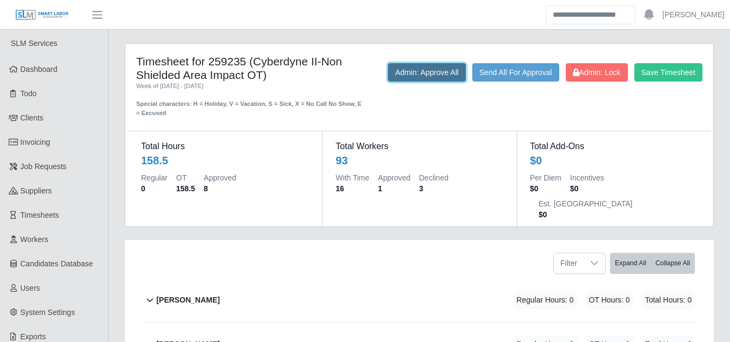
click at [411, 74] on button "Admin: Approve All" at bounding box center [427, 72] width 78 height 18
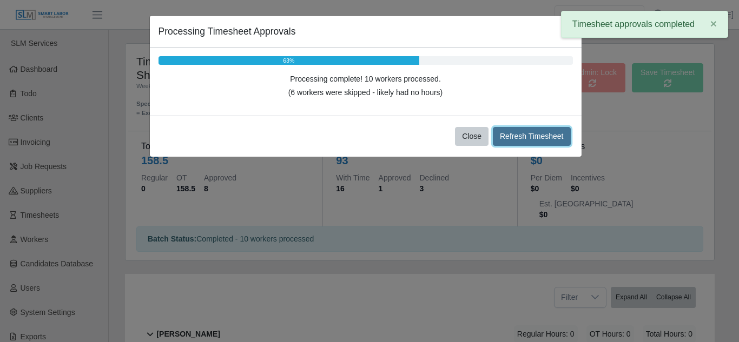
click at [532, 137] on button "Refresh Timesheet" at bounding box center [532, 136] width 78 height 19
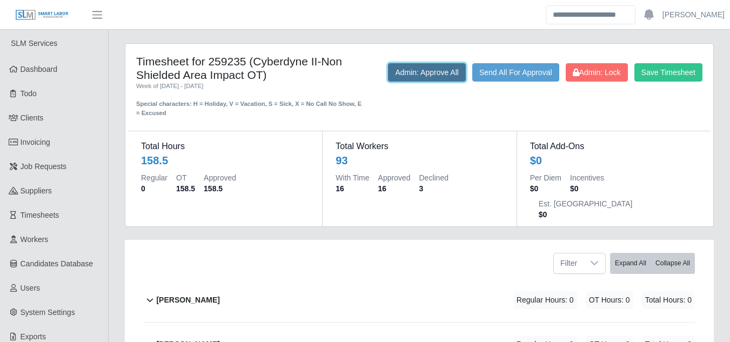
click at [418, 75] on button "Admin: Approve All" at bounding box center [427, 72] width 78 height 18
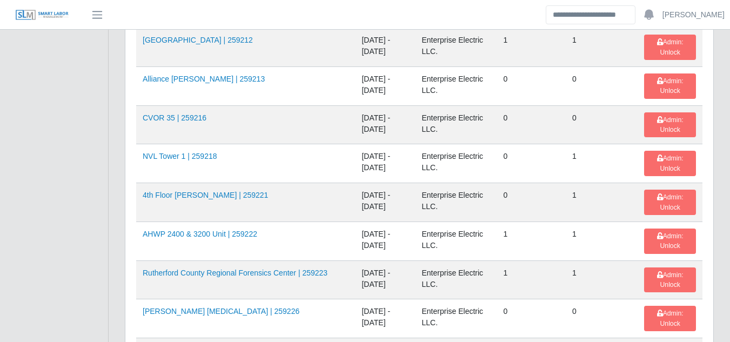
scroll to position [1824, 0]
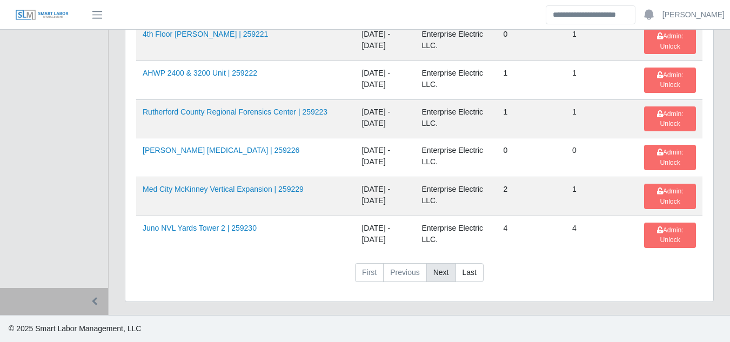
click at [441, 275] on link "Next" at bounding box center [442, 272] width 30 height 19
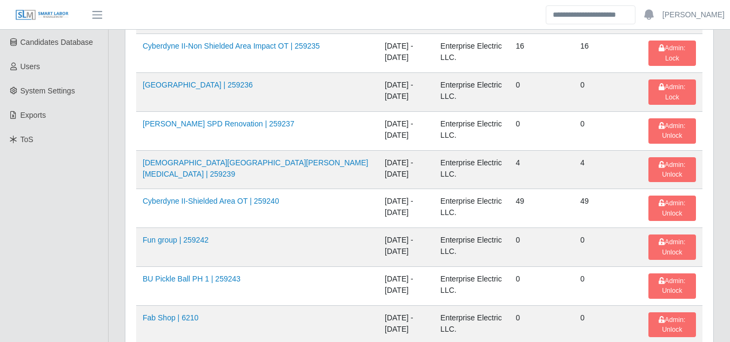
scroll to position [168, 0]
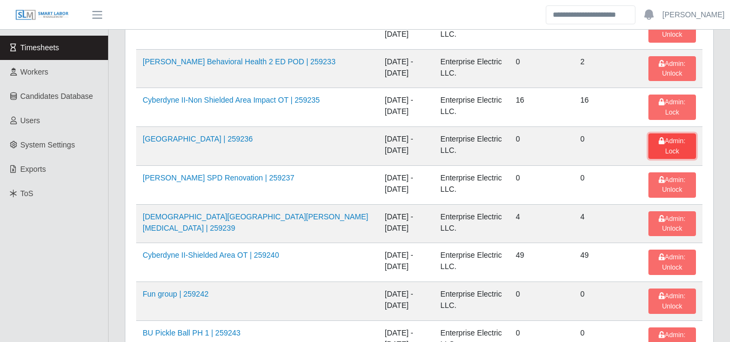
click at [655, 146] on button "Admin: Lock" at bounding box center [673, 146] width 48 height 25
click at [659, 105] on span "Admin: Lock" at bounding box center [672, 106] width 26 height 17
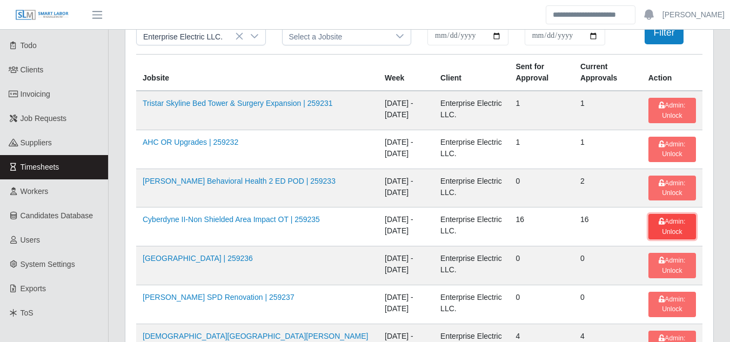
scroll to position [0, 0]
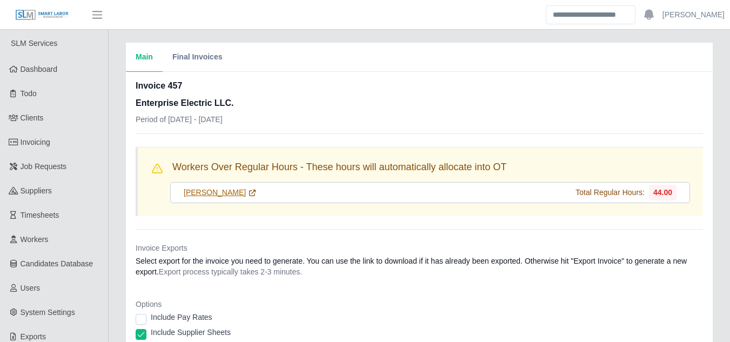
click at [198, 197] on link "[PERSON_NAME]" at bounding box center [220, 192] width 73 height 11
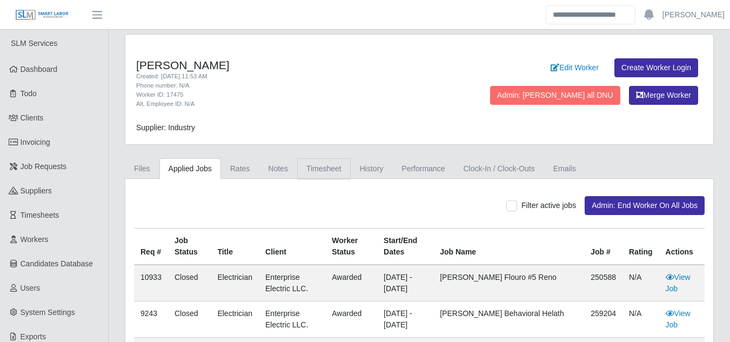
click at [305, 168] on link "Timesheet" at bounding box center [324, 168] width 54 height 21
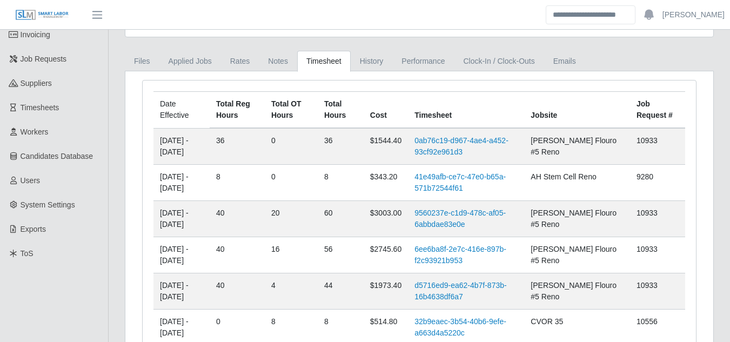
scroll to position [162, 0]
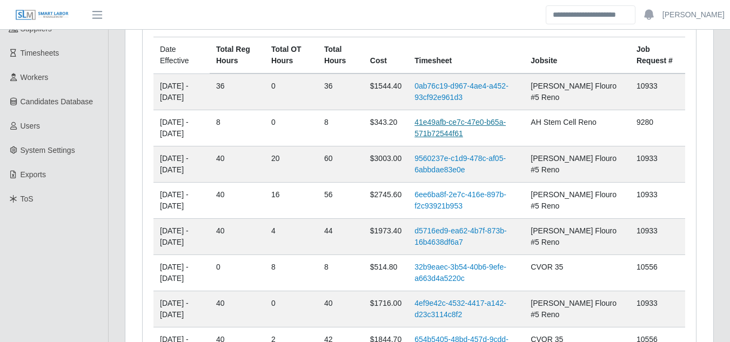
click at [451, 123] on link "41e49afb-ce7c-47e0-b65a-571b72544f61" at bounding box center [460, 128] width 91 height 20
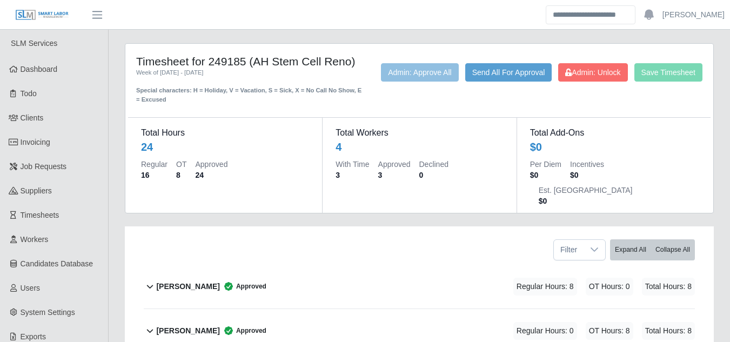
click at [190, 281] on b "[PERSON_NAME]" at bounding box center [187, 286] width 63 height 11
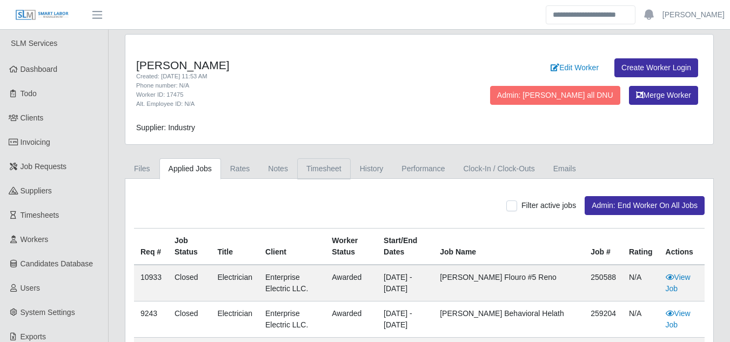
click at [305, 170] on link "Timesheet" at bounding box center [324, 168] width 54 height 21
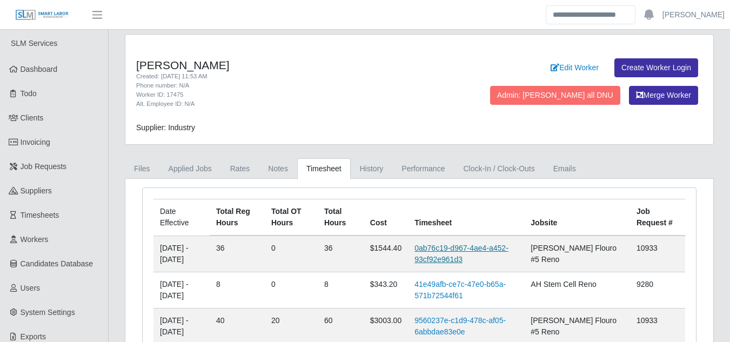
click at [460, 244] on link "0ab76c19-d967-4ae4-a452-93cf92e961d3" at bounding box center [462, 254] width 94 height 20
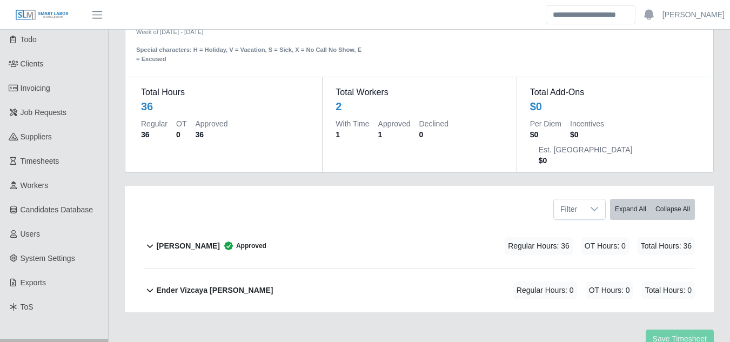
click at [192, 241] on b "[PERSON_NAME]" at bounding box center [187, 246] width 63 height 11
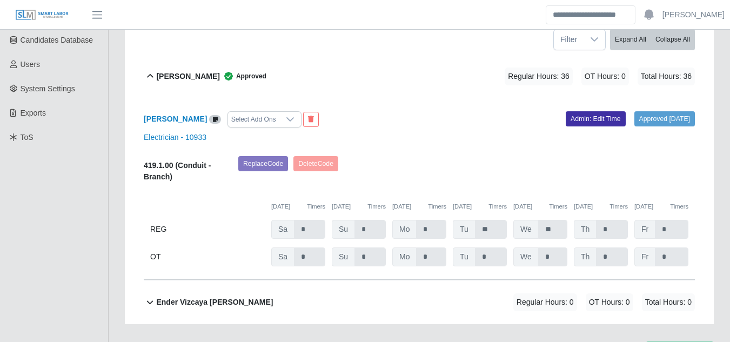
scroll to position [229, 0]
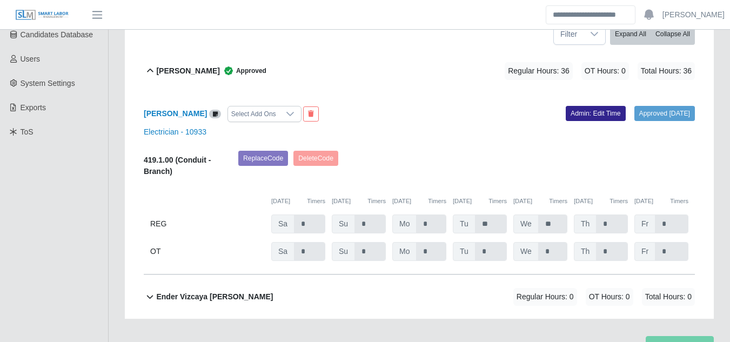
click at [568, 106] on link "Admin: Edit Time" at bounding box center [596, 113] width 60 height 15
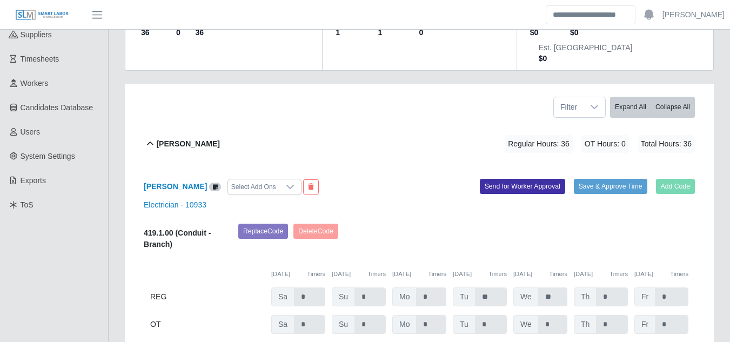
scroll to position [0, 0]
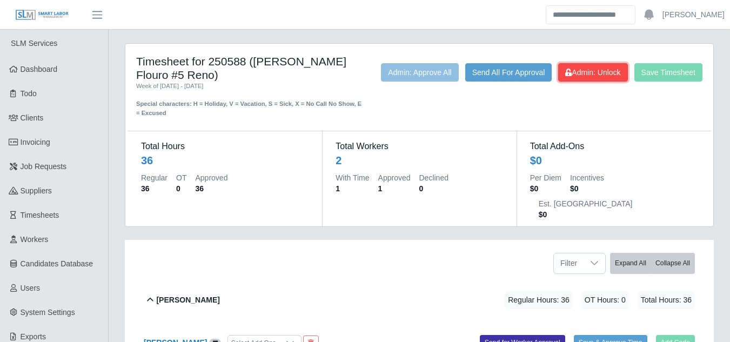
click at [596, 76] on span "Admin: Unlock" at bounding box center [593, 72] width 55 height 9
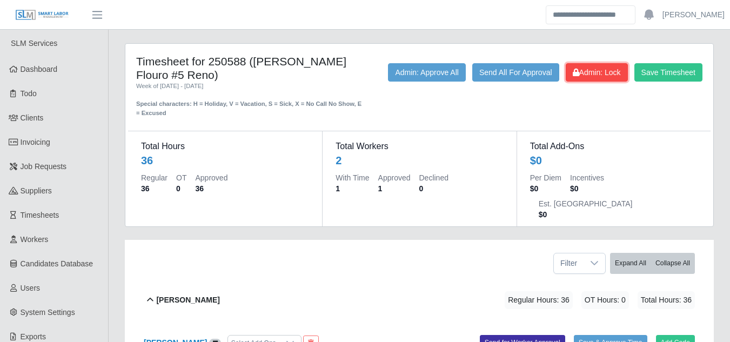
scroll to position [162, 0]
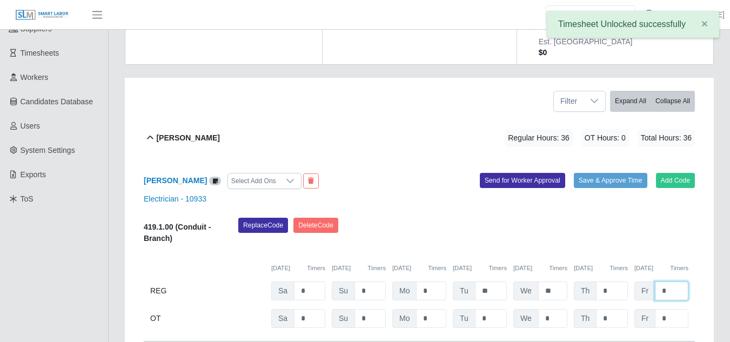
click at [676, 282] on input "*" at bounding box center [672, 291] width 34 height 19
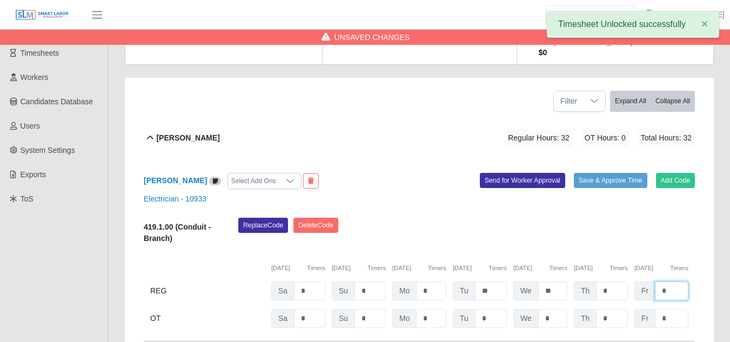
type input "*"
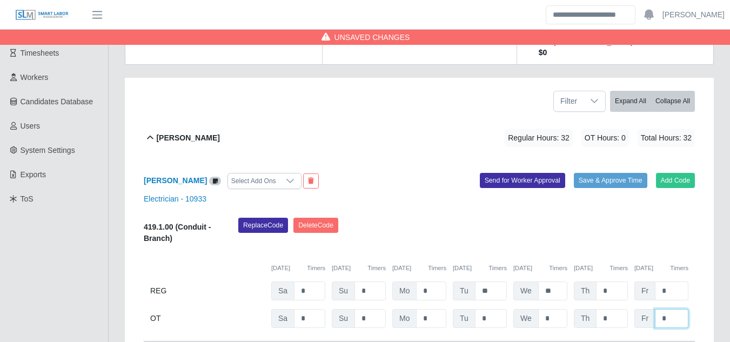
type input "*"
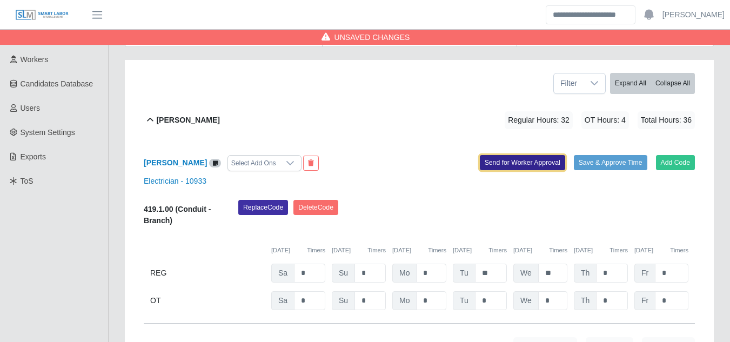
click at [521, 155] on button "Send for Worker Approval" at bounding box center [522, 162] width 85 height 15
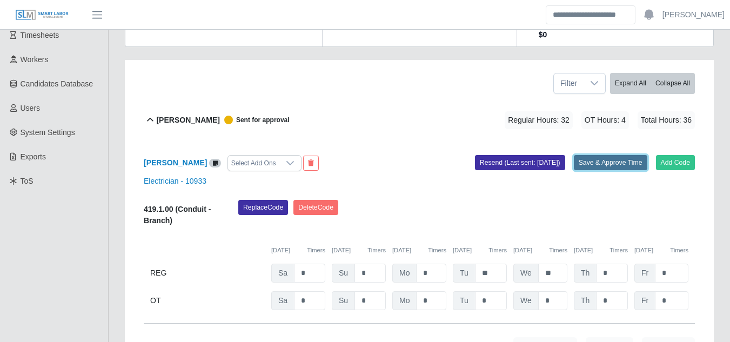
click at [604, 155] on button "Save & Approve Time" at bounding box center [611, 162] width 74 height 15
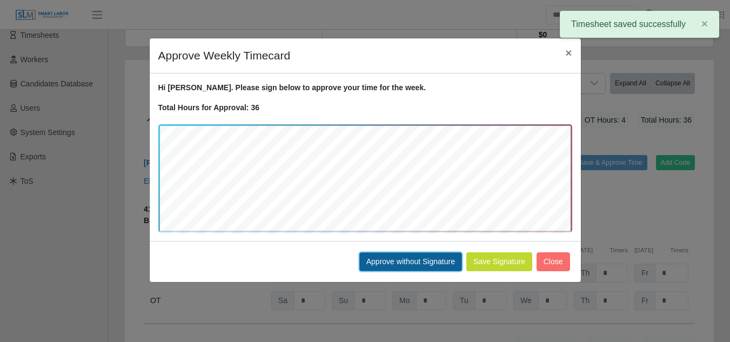
click at [420, 260] on button "Approve without Signature" at bounding box center [411, 261] width 103 height 19
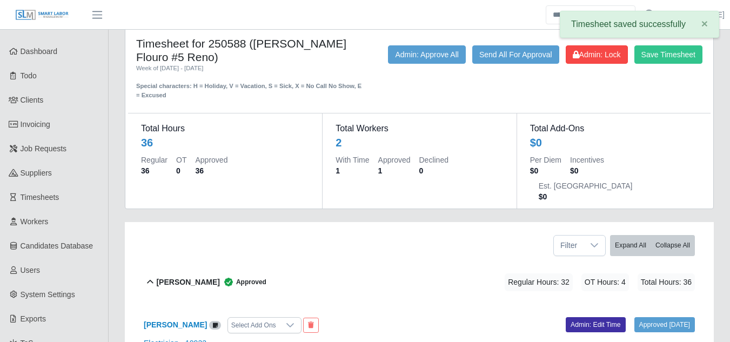
scroll to position [0, 0]
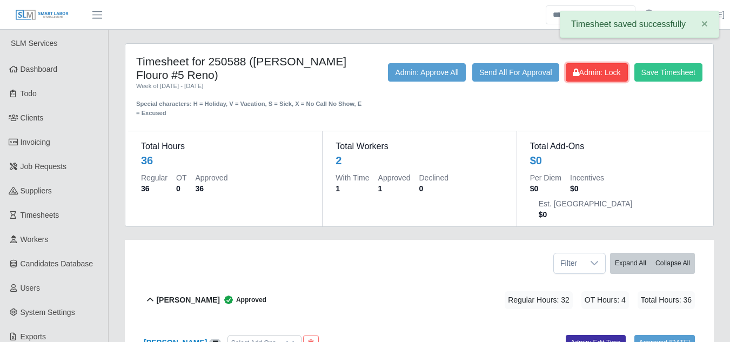
click at [582, 78] on button "Admin: Lock" at bounding box center [597, 72] width 62 height 18
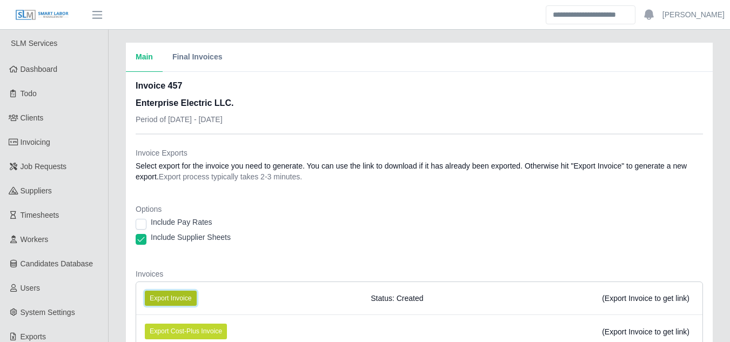
click at [179, 294] on button "Export Invoice" at bounding box center [171, 298] width 52 height 15
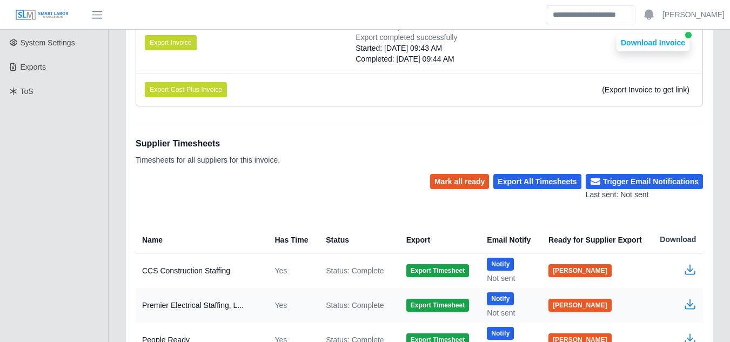
scroll to position [270, 0]
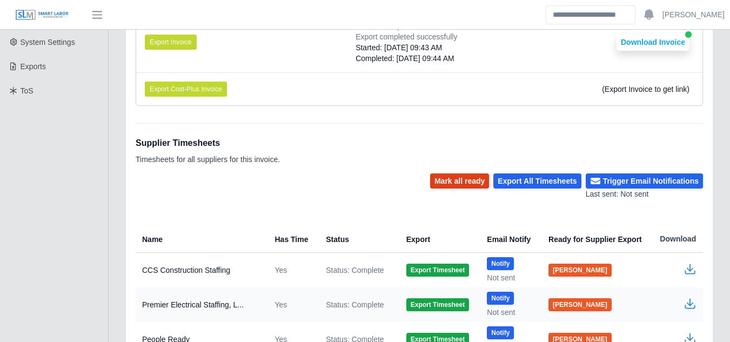
click at [471, 183] on button "Mark all ready" at bounding box center [459, 181] width 59 height 15
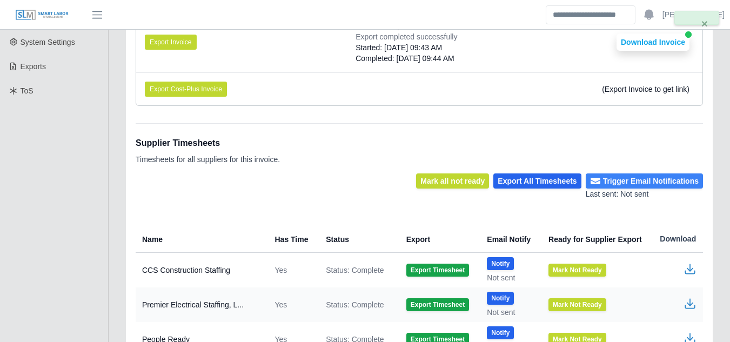
click at [620, 182] on button "Trigger Email Notifications" at bounding box center [644, 181] width 117 height 15
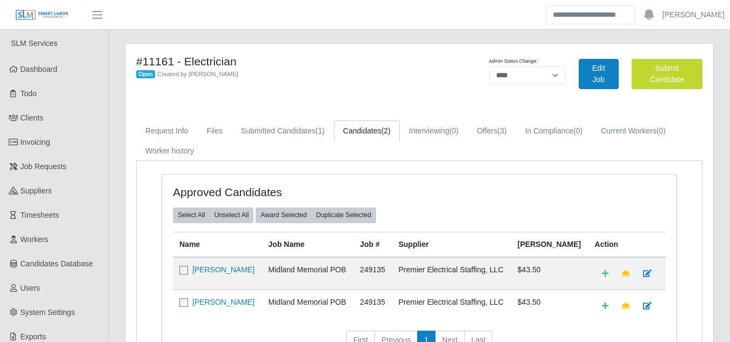
select select "****"
click at [491, 135] on link "Offers (3)" at bounding box center [492, 131] width 48 height 21
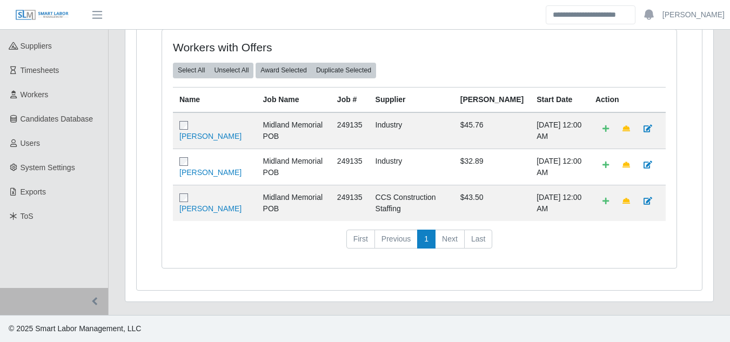
scroll to position [156, 0]
click at [204, 204] on link "[PERSON_NAME]" at bounding box center [210, 208] width 62 height 9
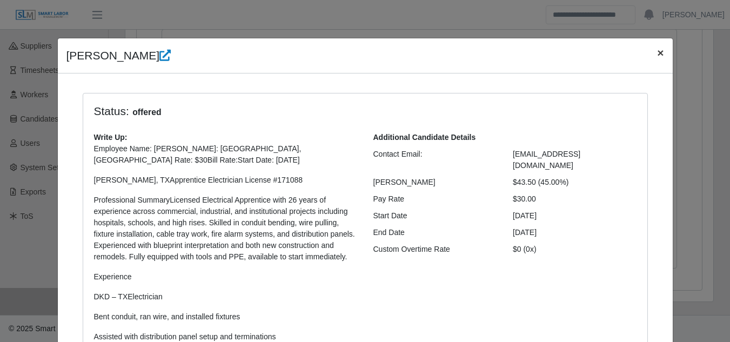
click at [657, 54] on span "×" at bounding box center [660, 52] width 6 height 12
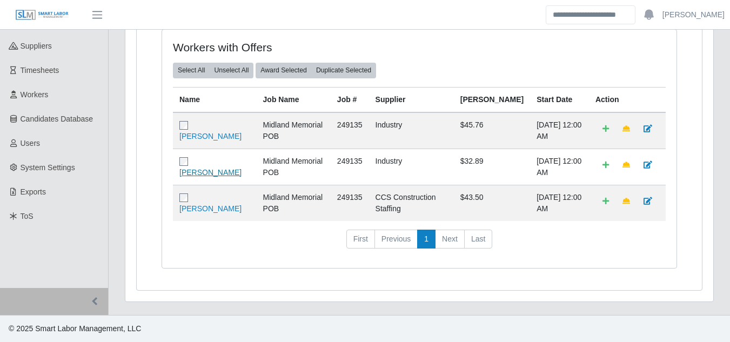
click at [215, 168] on link "[PERSON_NAME]" at bounding box center [210, 172] width 62 height 9
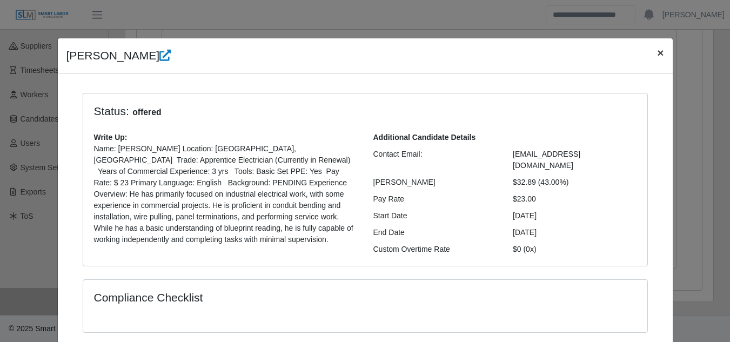
click at [657, 55] on span "×" at bounding box center [660, 52] width 6 height 12
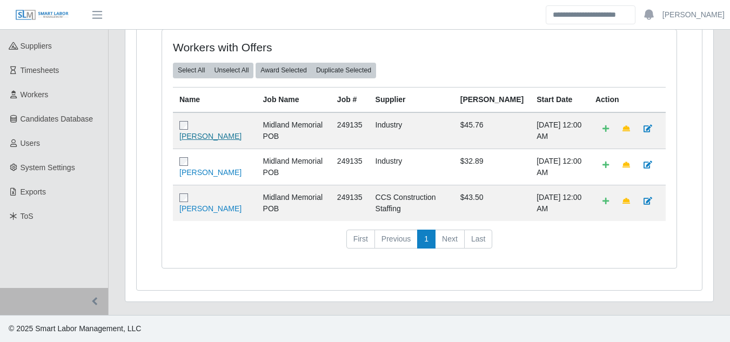
click at [204, 132] on link "[PERSON_NAME]" at bounding box center [210, 136] width 62 height 9
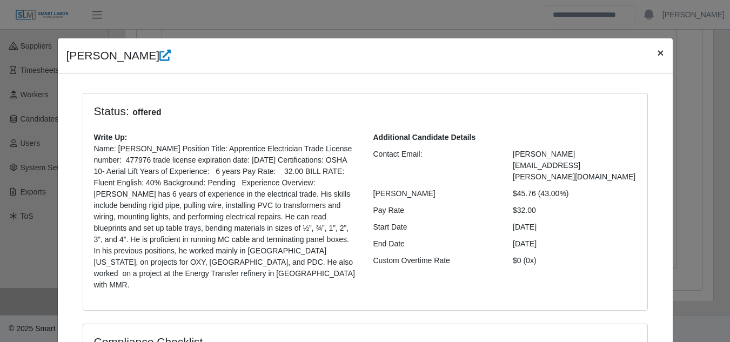
click at [658, 52] on span "×" at bounding box center [660, 52] width 6 height 12
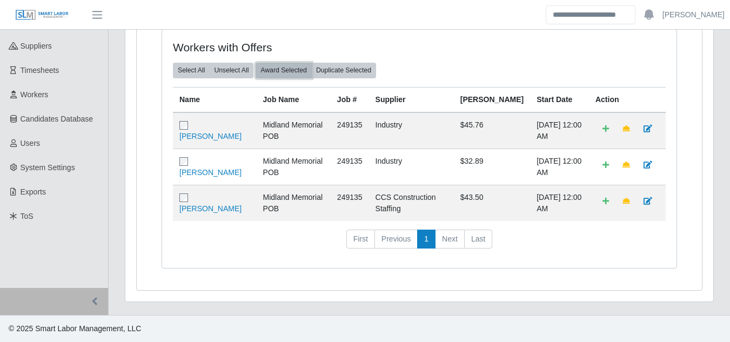
click at [271, 63] on button "Award Selected" at bounding box center [284, 70] width 56 height 15
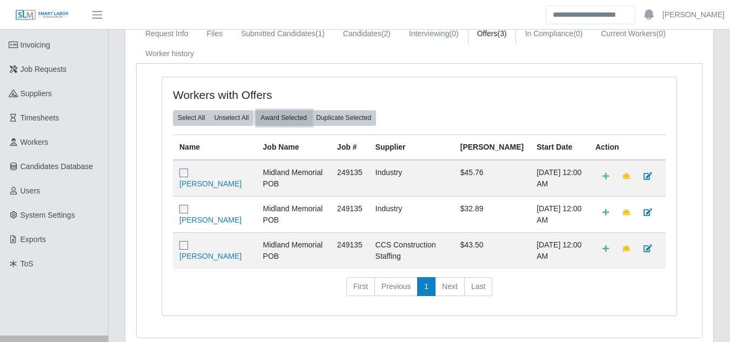
scroll to position [0, 0]
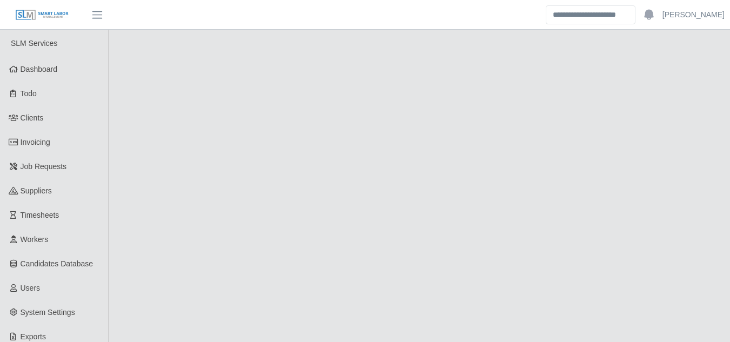
select select "****"
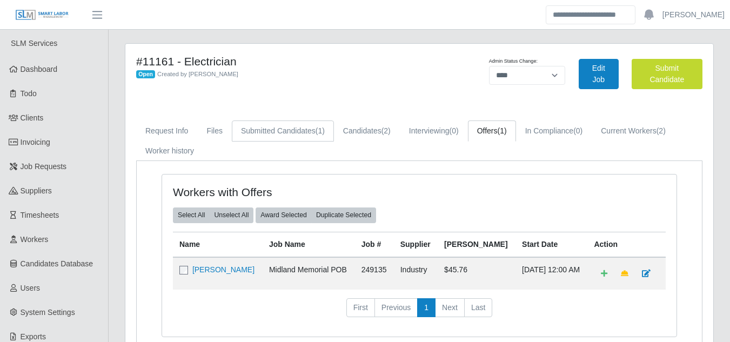
click at [301, 132] on link "Submitted Candidates (1)" at bounding box center [283, 131] width 102 height 21
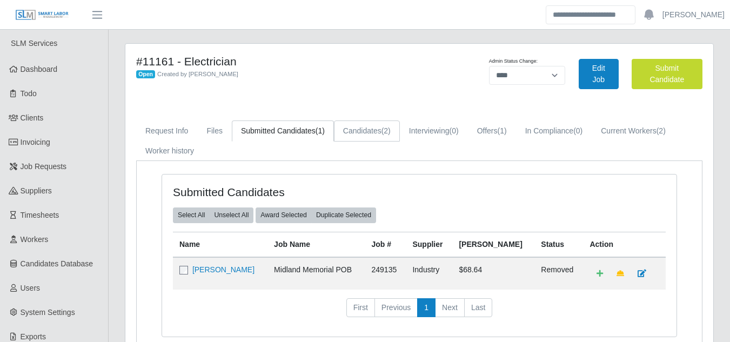
click at [365, 138] on link "Candidates (2)" at bounding box center [367, 131] width 66 height 21
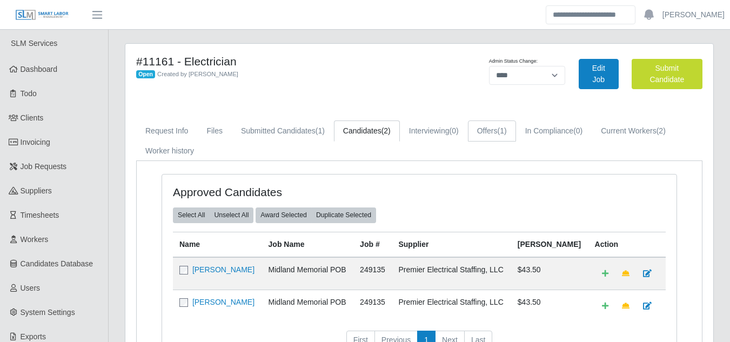
click at [483, 125] on link "Offers (1)" at bounding box center [492, 131] width 48 height 21
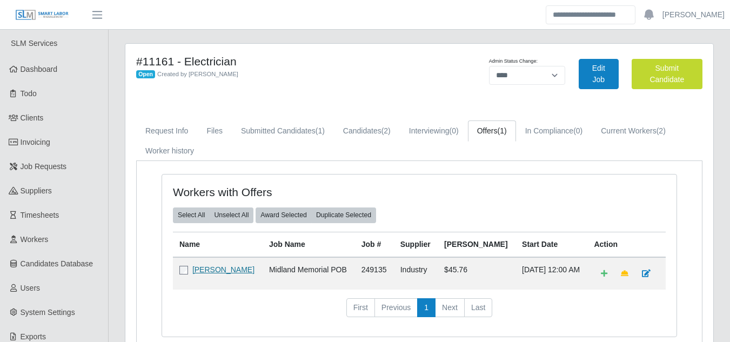
click at [215, 270] on link "Henry Atencio" at bounding box center [223, 269] width 62 height 9
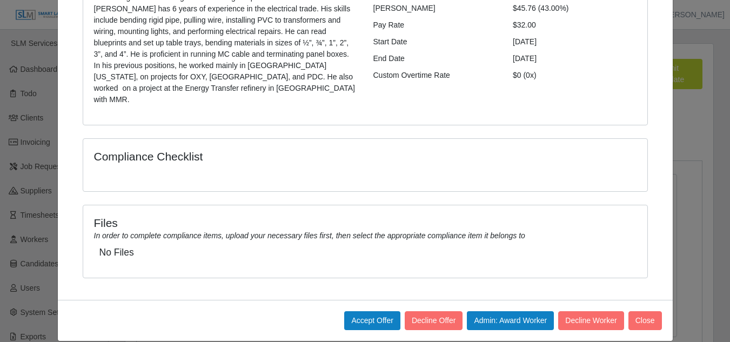
scroll to position [189, 0]
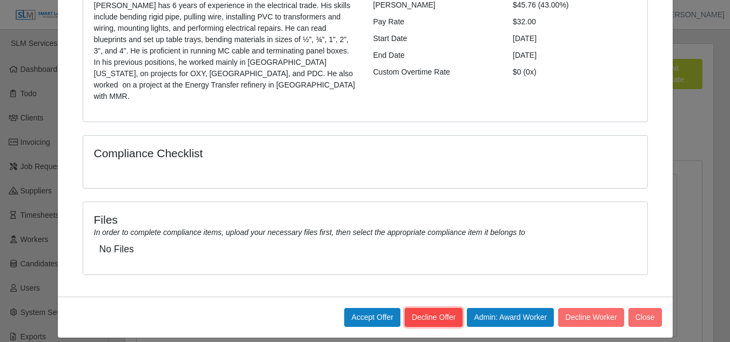
click at [437, 308] on button "Decline Offer" at bounding box center [434, 317] width 58 height 19
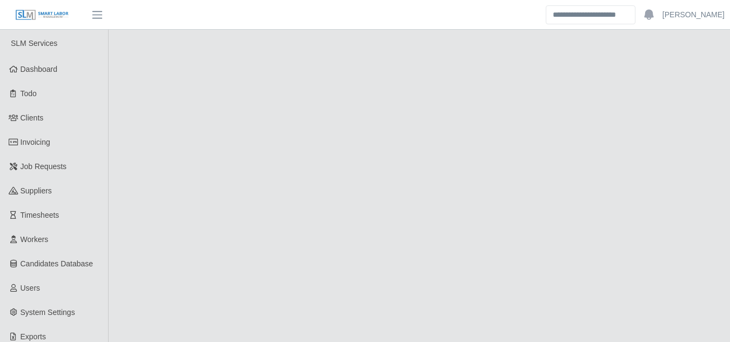
select select "****"
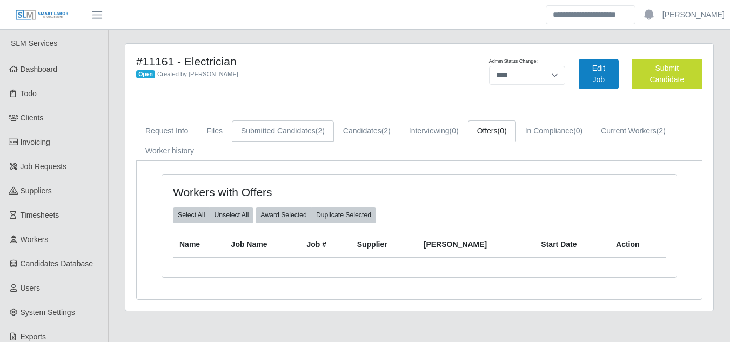
click at [300, 135] on link "Submitted Candidates (2)" at bounding box center [283, 131] width 102 height 21
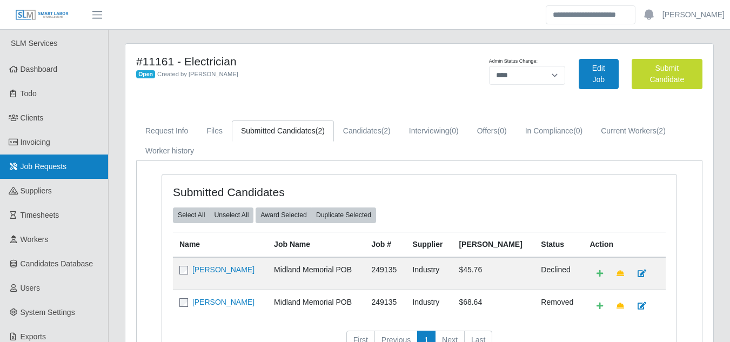
click at [49, 171] on span "Job Requests" at bounding box center [44, 166] width 46 height 9
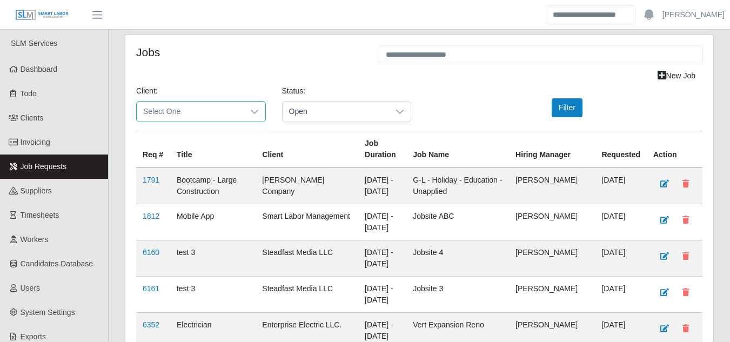
click at [202, 112] on span "Select One" at bounding box center [190, 112] width 107 height 20
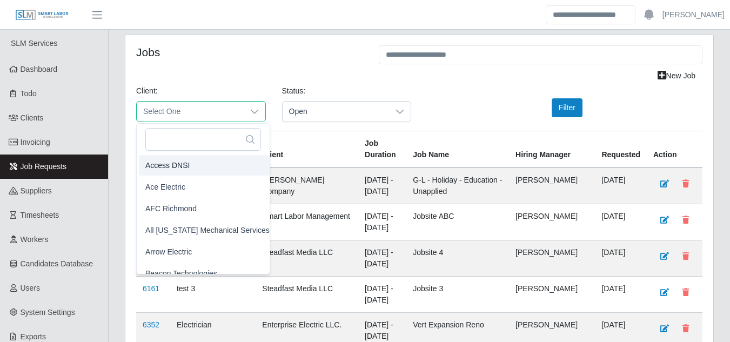
click at [170, 167] on span "Access DNSI" at bounding box center [167, 165] width 44 height 11
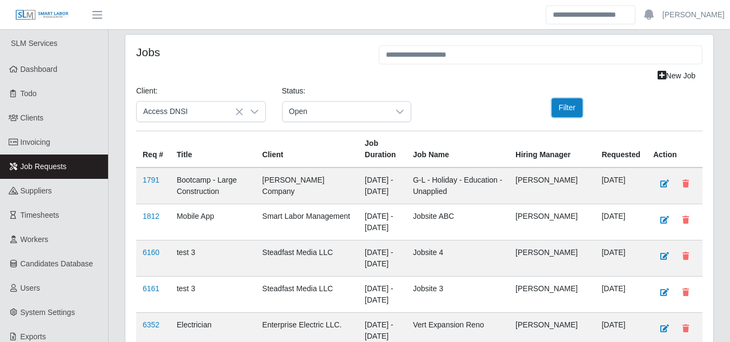
drag, startPoint x: 563, startPoint y: 111, endPoint x: 538, endPoint y: 106, distance: 26.0
click at [563, 111] on button "Filter" at bounding box center [567, 107] width 31 height 19
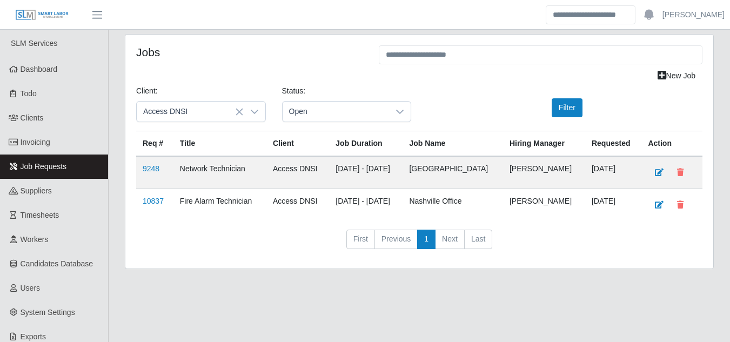
click at [142, 169] on td "9248" at bounding box center [154, 172] width 37 height 33
click at [153, 167] on link "9248" at bounding box center [151, 168] width 17 height 9
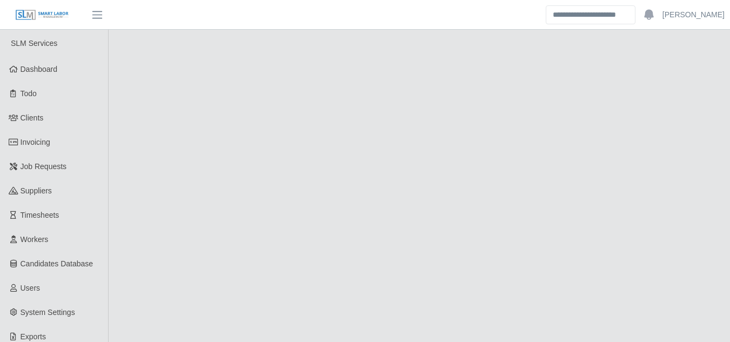
select select "****"
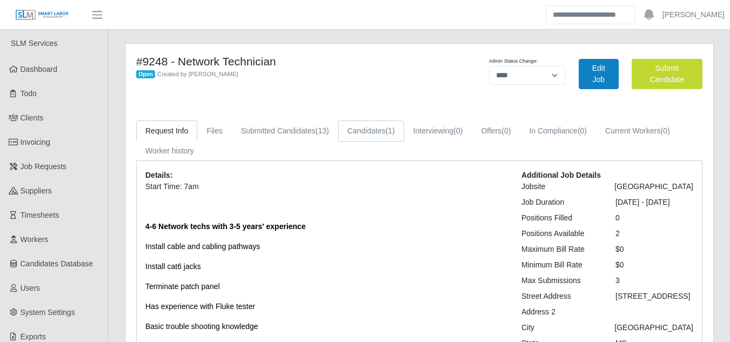
click at [369, 135] on link "Candidates (1)" at bounding box center [371, 131] width 66 height 21
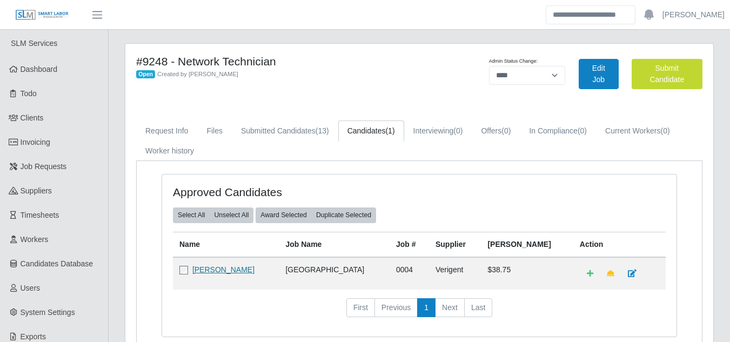
click at [200, 270] on link "Treddies Edwards" at bounding box center [223, 269] width 62 height 9
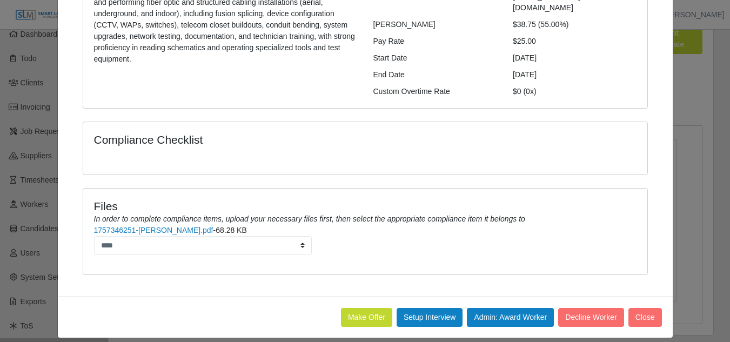
scroll to position [54, 0]
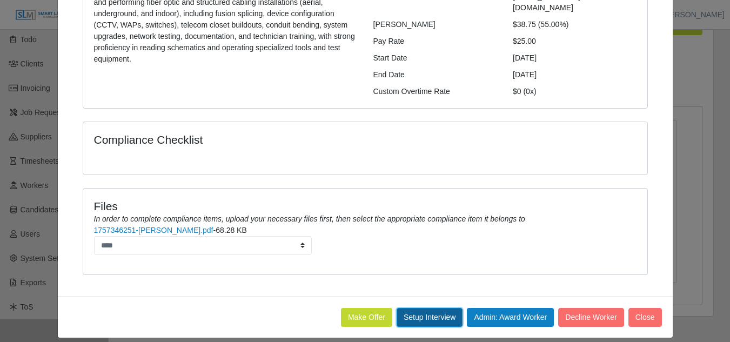
click at [411, 308] on button "Setup Interview" at bounding box center [430, 317] width 66 height 19
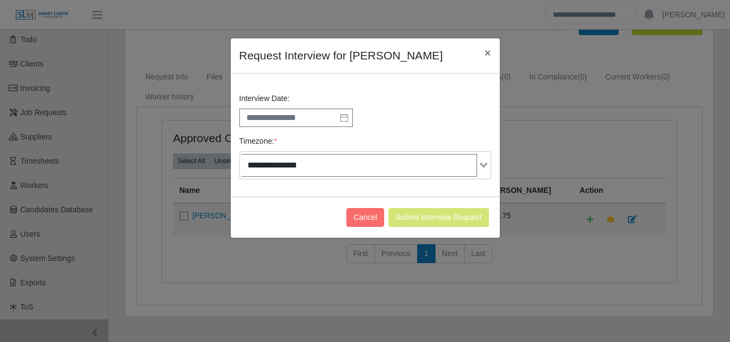
click at [344, 117] on icon at bounding box center [344, 118] width 8 height 8
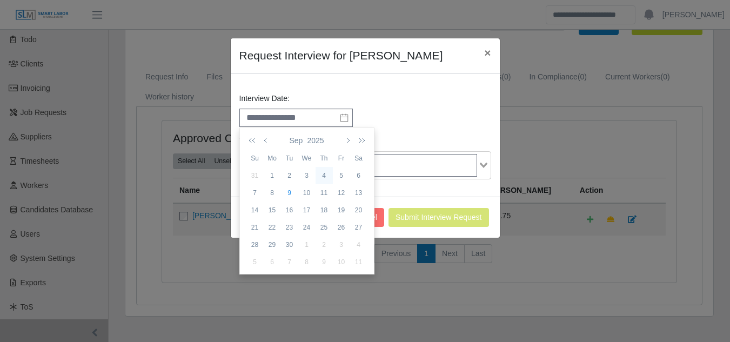
click at [324, 176] on div "4" at bounding box center [324, 176] width 17 height 10
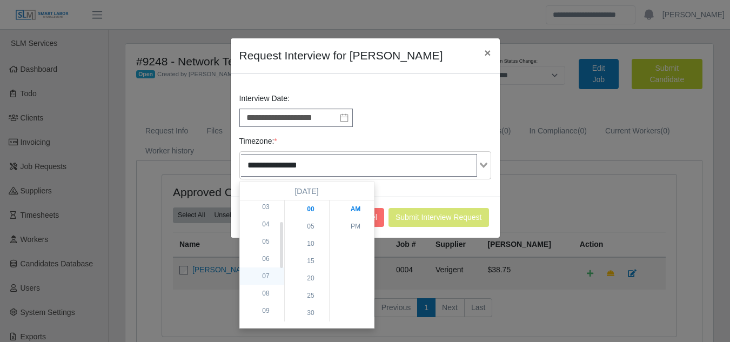
click at [262, 276] on li "07" at bounding box center [266, 276] width 52 height 17
drag, startPoint x: 308, startPoint y: 262, endPoint x: 316, endPoint y: 248, distance: 16.0
click at [307, 261] on li "30" at bounding box center [311, 258] width 52 height 17
type input "**********"
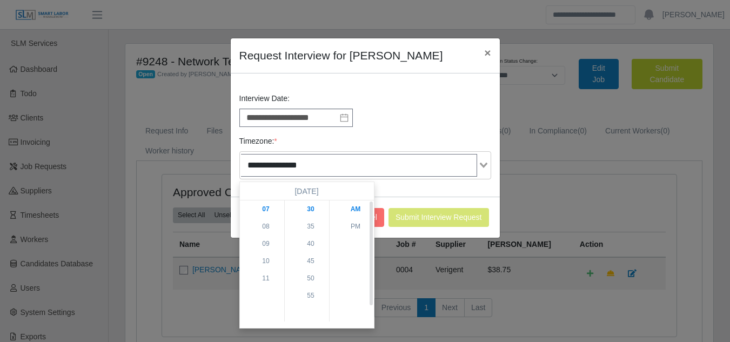
click at [353, 208] on li "AM" at bounding box center [356, 209] width 52 height 17
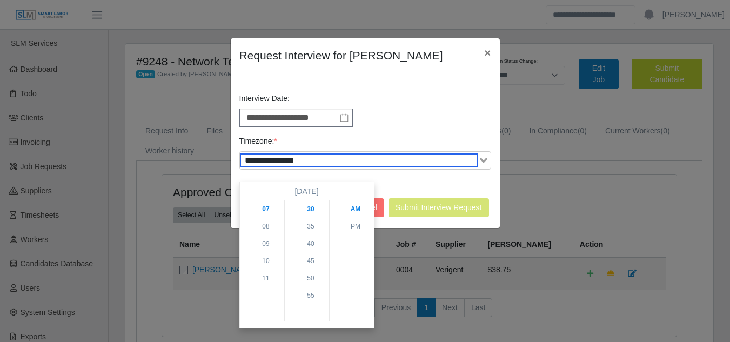
click at [482, 165] on div "Loading..." at bounding box center [484, 159] width 12 height 15
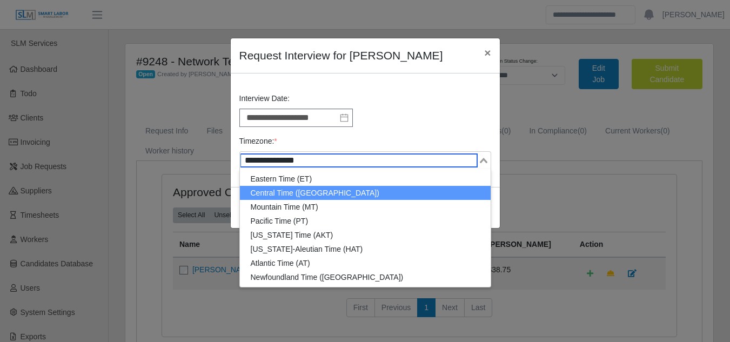
click at [298, 197] on li "Central Time (CT)" at bounding box center [365, 193] width 251 height 14
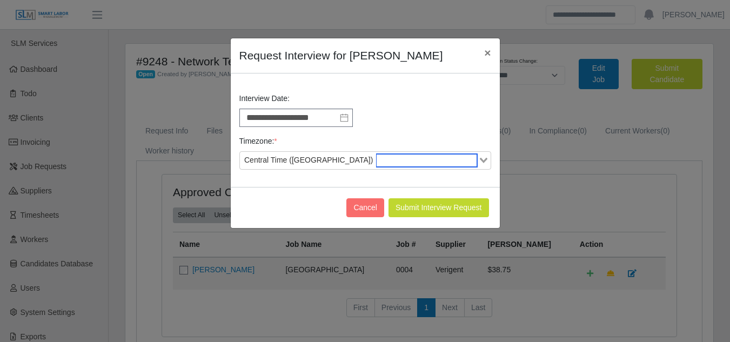
click at [355, 169] on div "Central Time (CT) Loading..." at bounding box center [366, 160] width 252 height 18
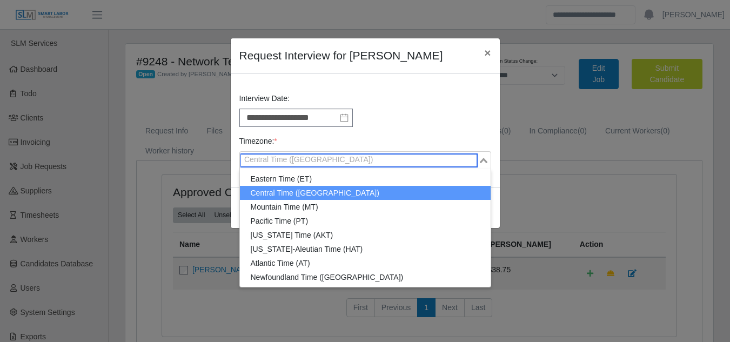
click at [284, 196] on li "Central Time (CT)" at bounding box center [365, 193] width 251 height 14
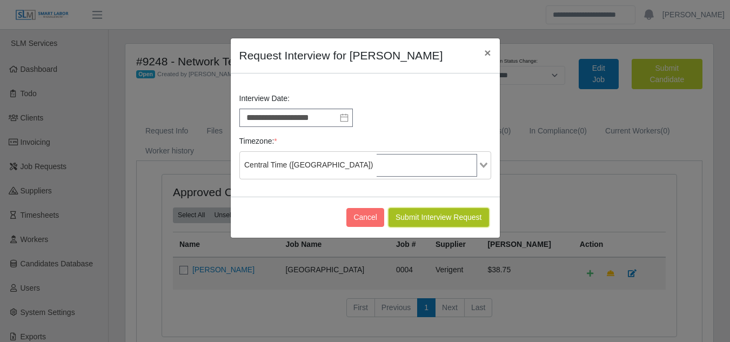
click at [421, 215] on button "Submit Interview Request" at bounding box center [439, 217] width 101 height 19
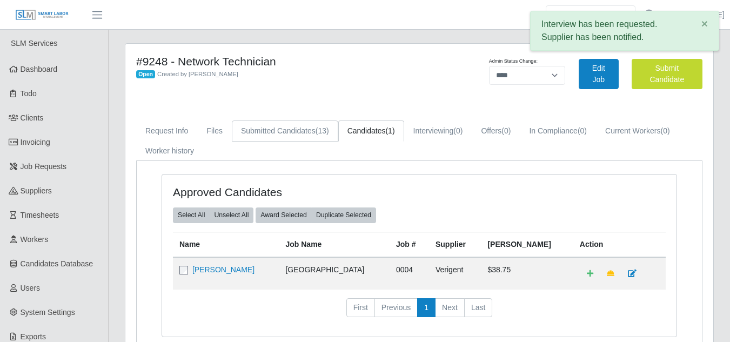
click at [295, 134] on link "Submitted Candidates (13)" at bounding box center [285, 131] width 107 height 21
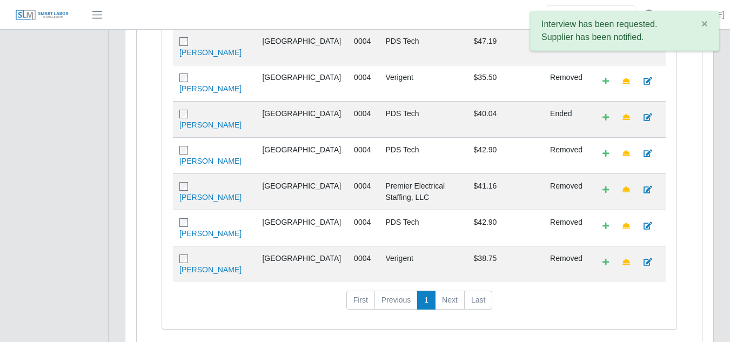
scroll to position [458, 0]
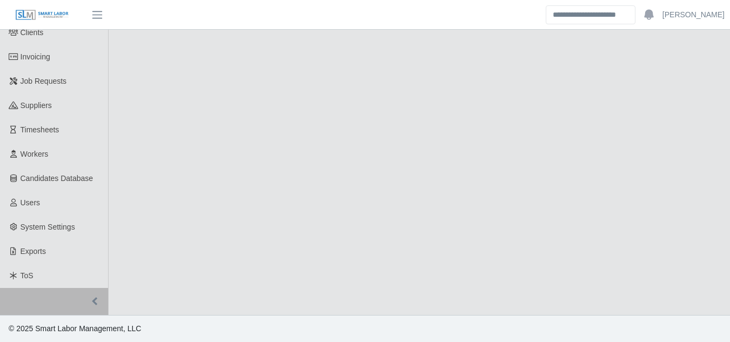
select select "****"
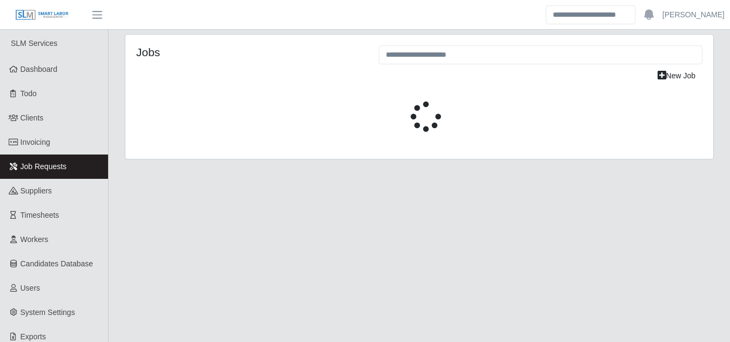
select select "****"
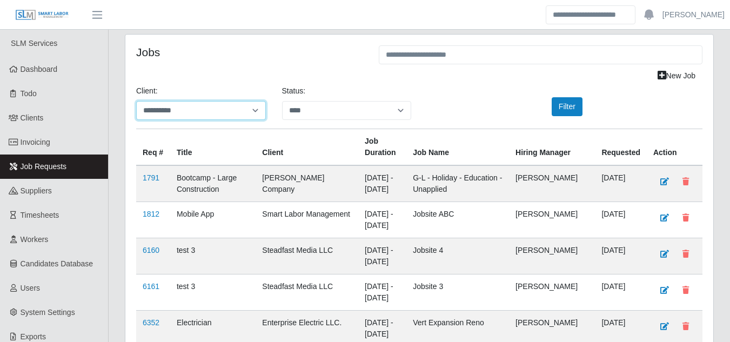
click at [209, 108] on select "**********" at bounding box center [201, 110] width 130 height 19
select select "**********"
click at [136, 101] on select "**********" at bounding box center [201, 110] width 130 height 19
click at [577, 108] on button "Filter" at bounding box center [567, 106] width 31 height 19
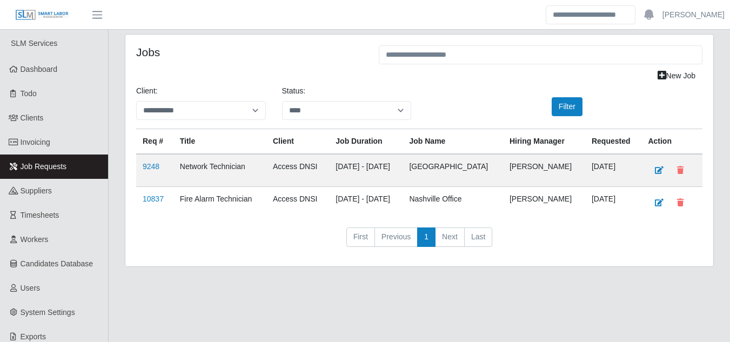
click at [148, 194] on td "10837" at bounding box center [154, 203] width 37 height 32
click at [148, 201] on link "10837" at bounding box center [153, 199] width 21 height 9
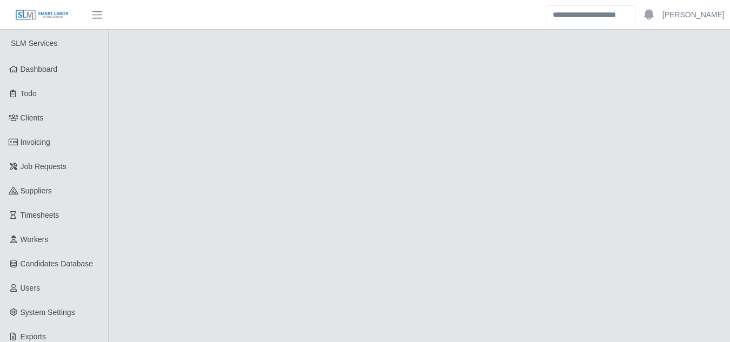
select select "****"
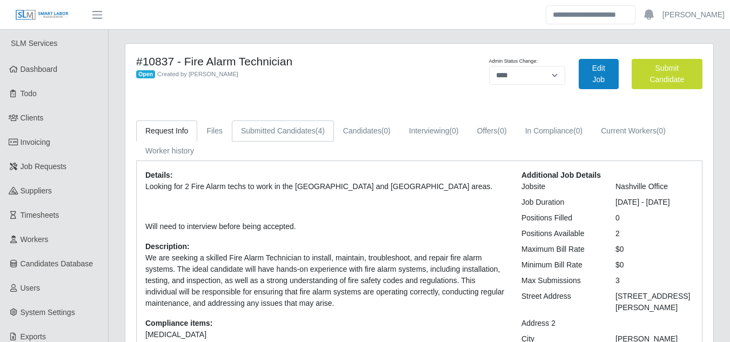
click at [282, 131] on link "Submitted Candidates (4)" at bounding box center [283, 131] width 102 height 21
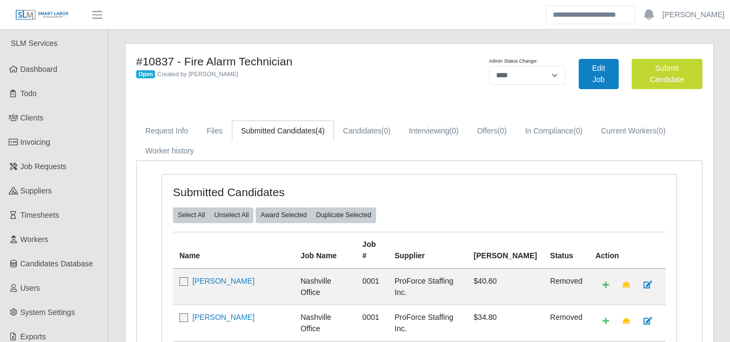
scroll to position [54, 0]
